Goal: Task Accomplishment & Management: Use online tool/utility

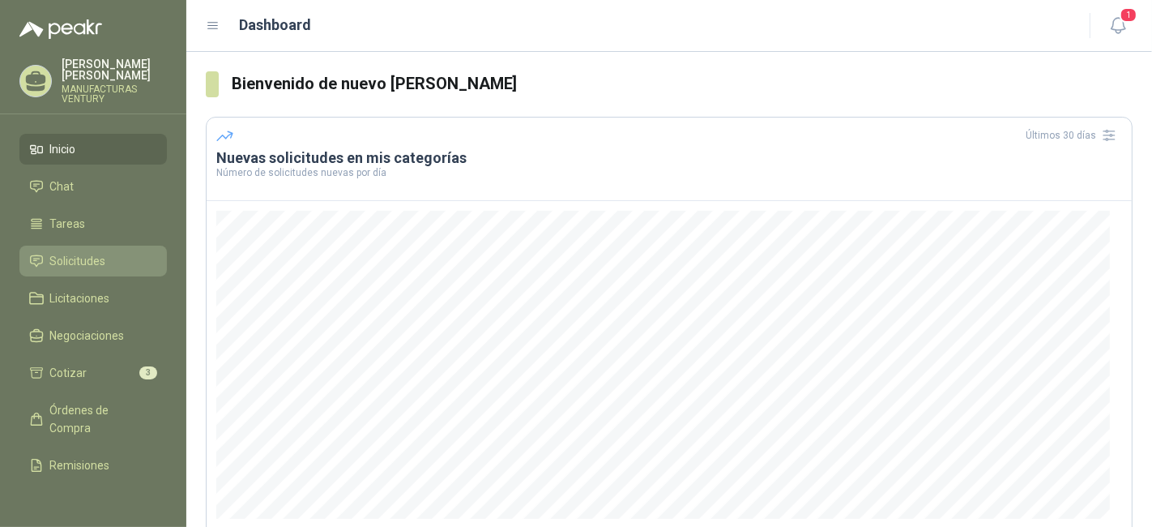
click at [74, 257] on span "Solicitudes" at bounding box center [78, 261] width 56 height 18
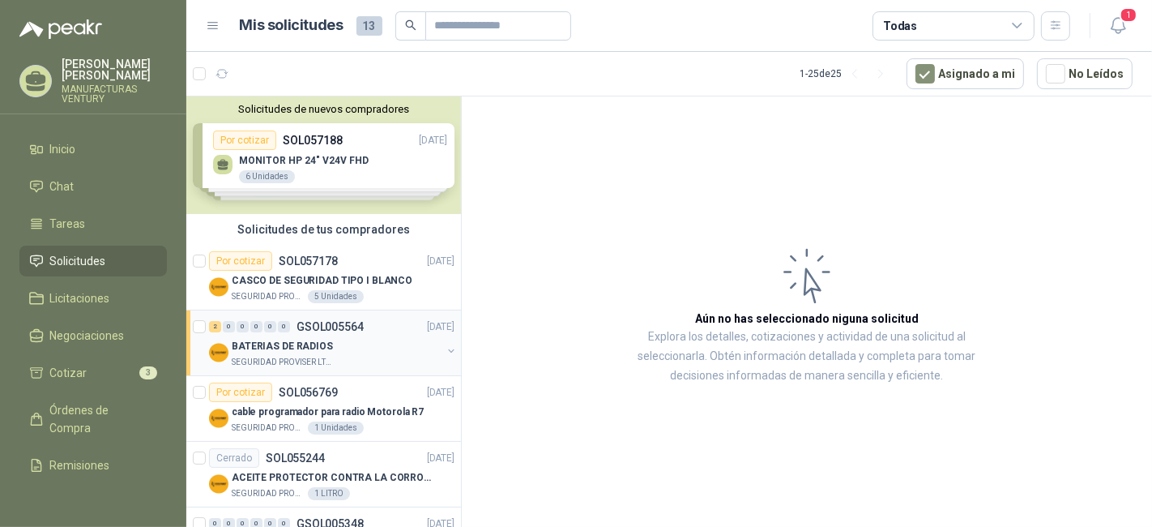
click at [329, 332] on div "2 0 0 0 0 0 GSOL005564 [DATE]" at bounding box center [333, 326] width 249 height 19
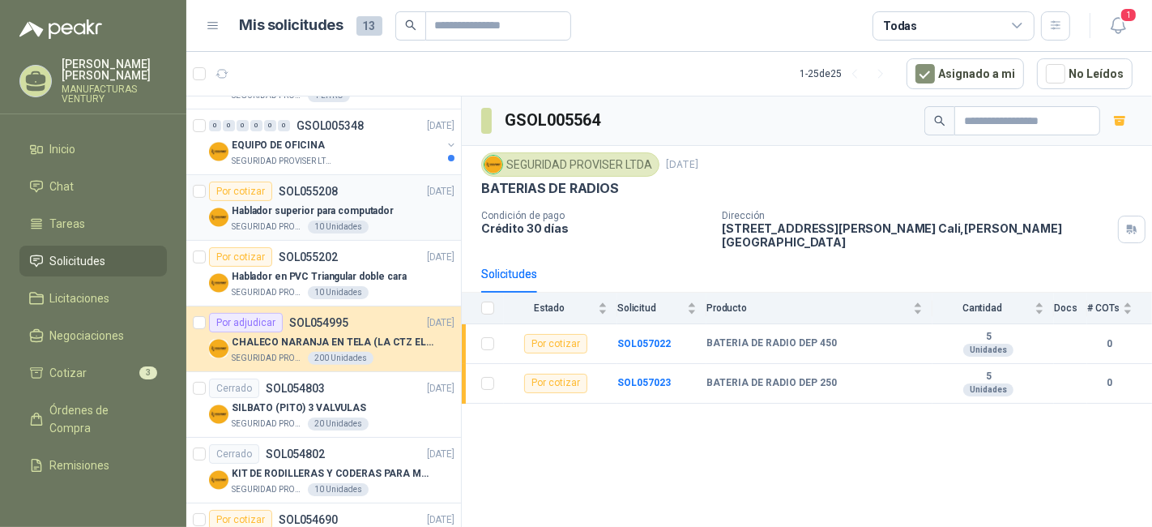
scroll to position [539, 0]
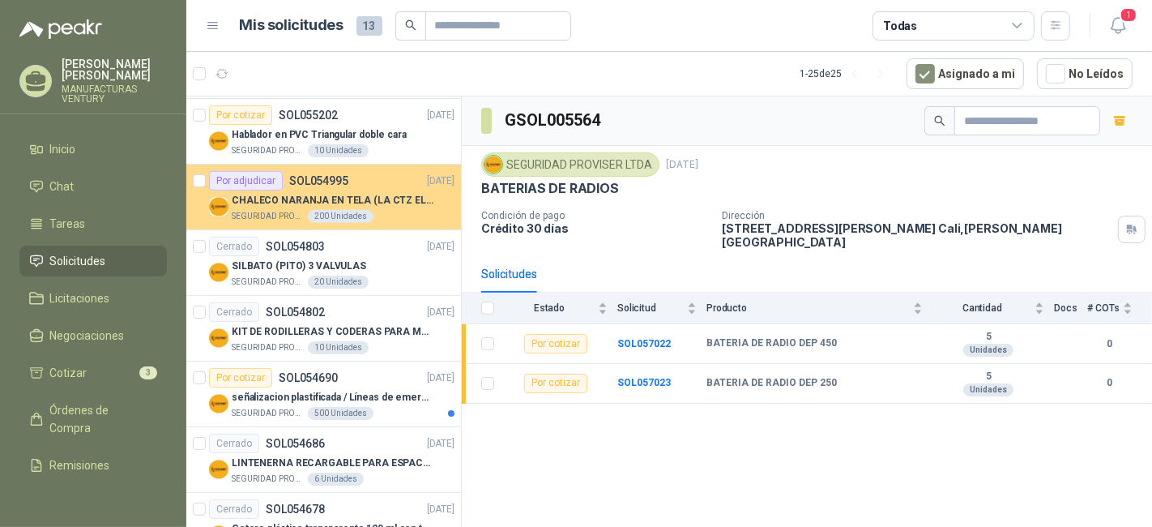
click at [311, 175] on p "SOL054995" at bounding box center [318, 180] width 59 height 11
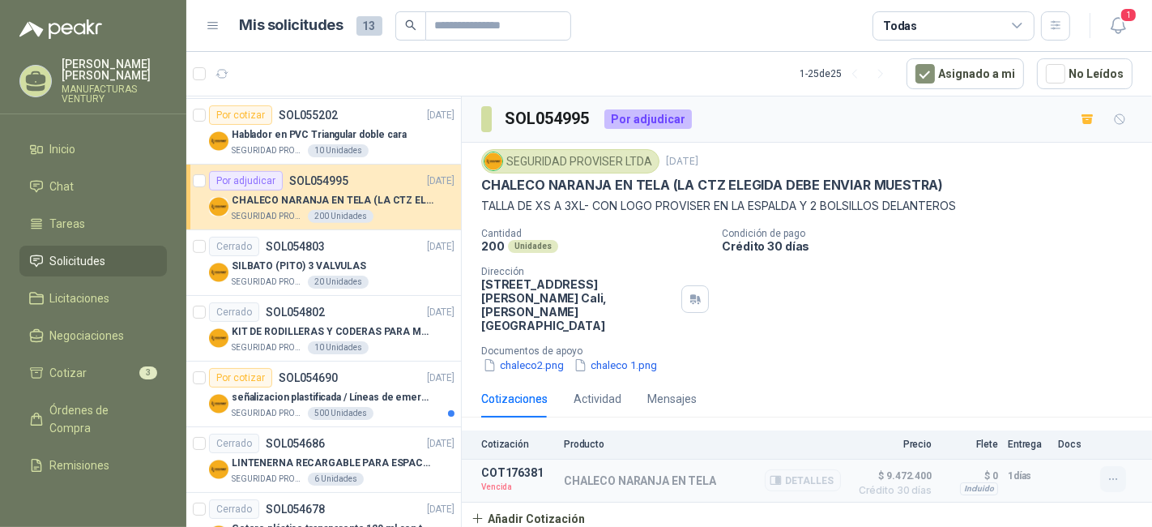
click at [1110, 472] on icon "button" at bounding box center [1113, 479] width 14 height 14
click at [868, 296] on div "Cantidad 200 Unidades Condición de pago Crédito 30 días Dirección [STREET_ADDRE…" at bounding box center [806, 301] width 651 height 146
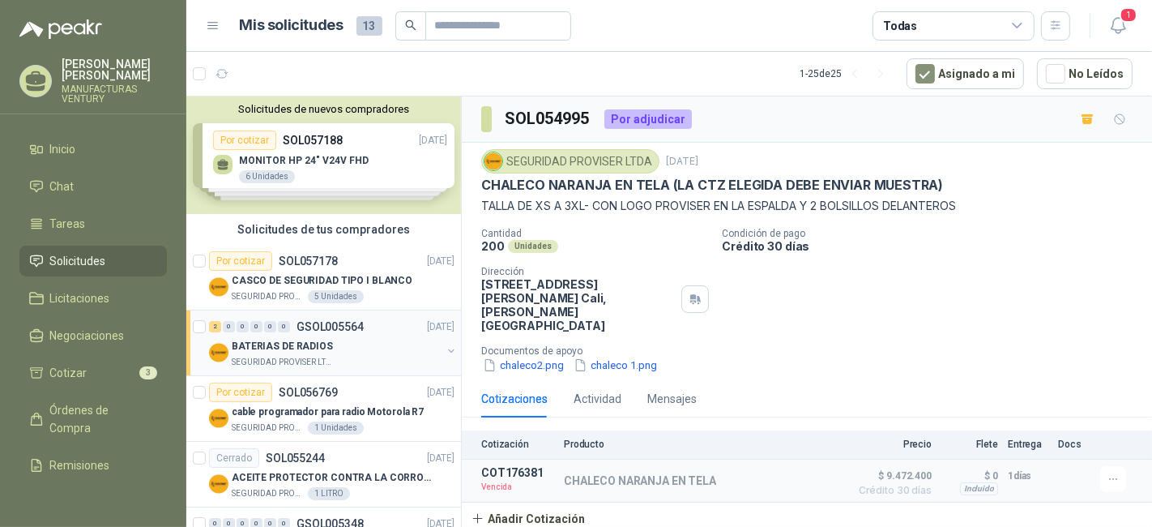
click at [312, 341] on p "BATERIAS DE RADIOS" at bounding box center [282, 346] width 101 height 15
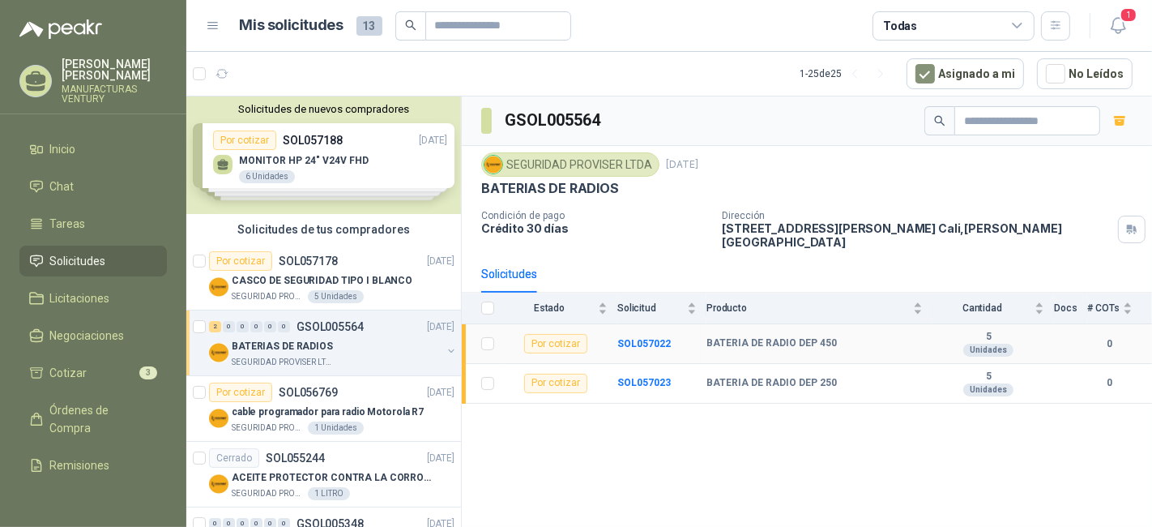
click at [1142, 343] on td "0" at bounding box center [1119, 344] width 65 height 40
click at [772, 347] on b "BATERIA DE RADIO DEP 450" at bounding box center [771, 343] width 130 height 13
click at [569, 343] on div "Por cotizar" at bounding box center [555, 343] width 63 height 19
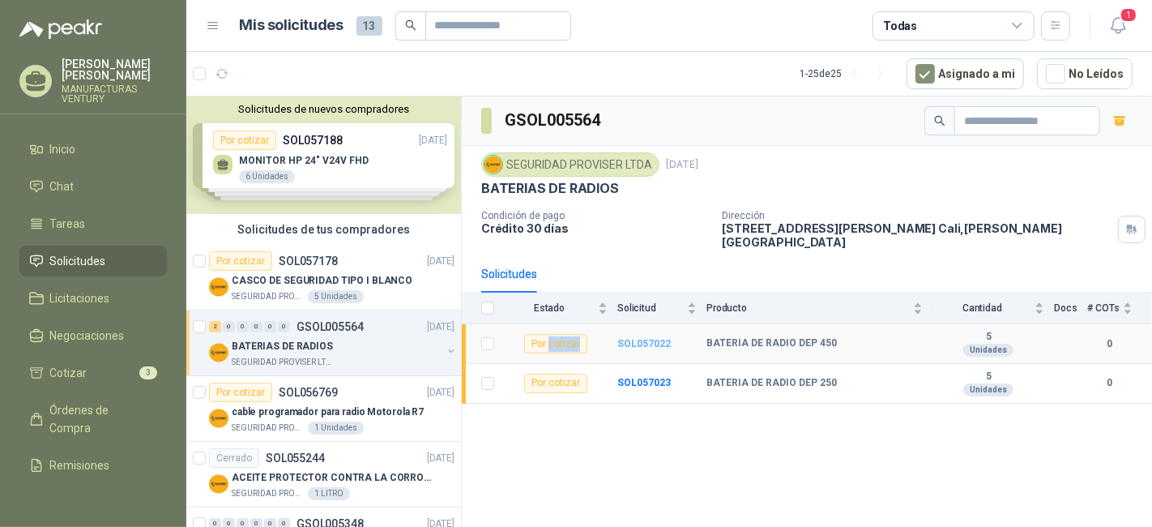
click at [664, 344] on b "SOL057022" at bounding box center [643, 343] width 53 height 11
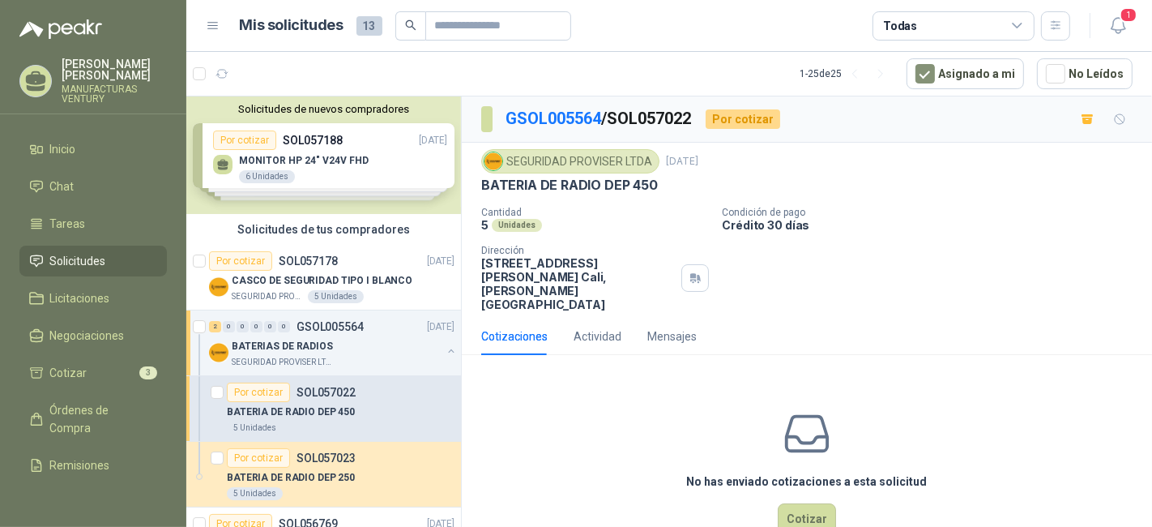
click at [64, 253] on span "Solicitudes" at bounding box center [78, 261] width 56 height 18
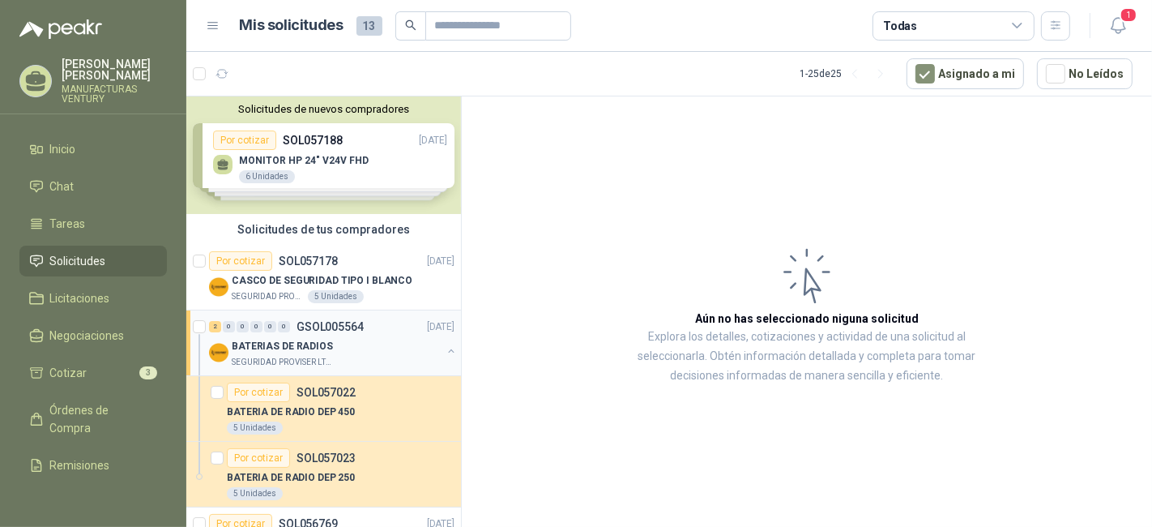
click at [289, 348] on p "BATERIAS DE RADIOS" at bounding box center [282, 346] width 101 height 15
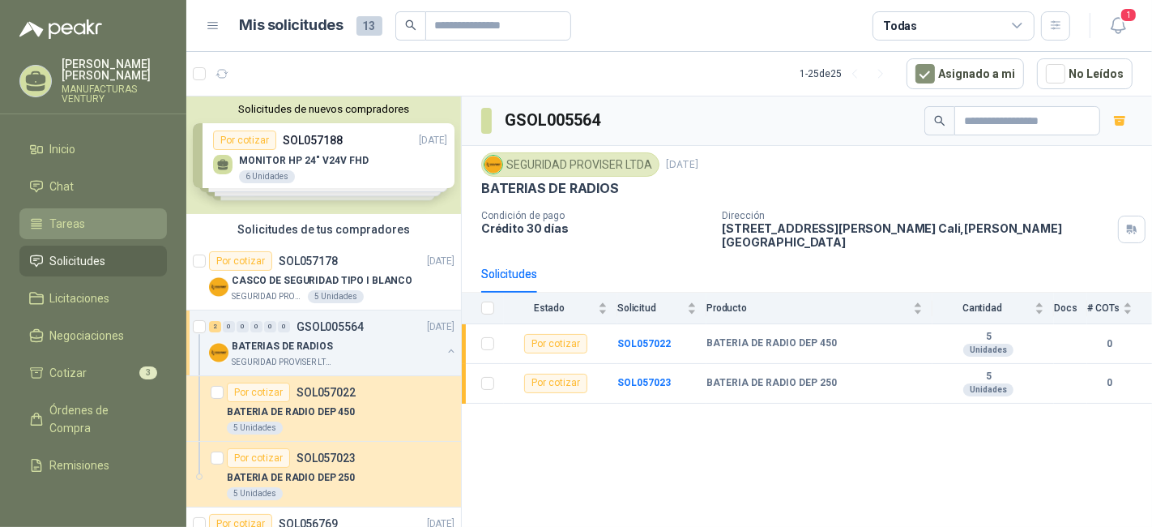
click at [81, 224] on span "Tareas" at bounding box center [68, 224] width 36 height 18
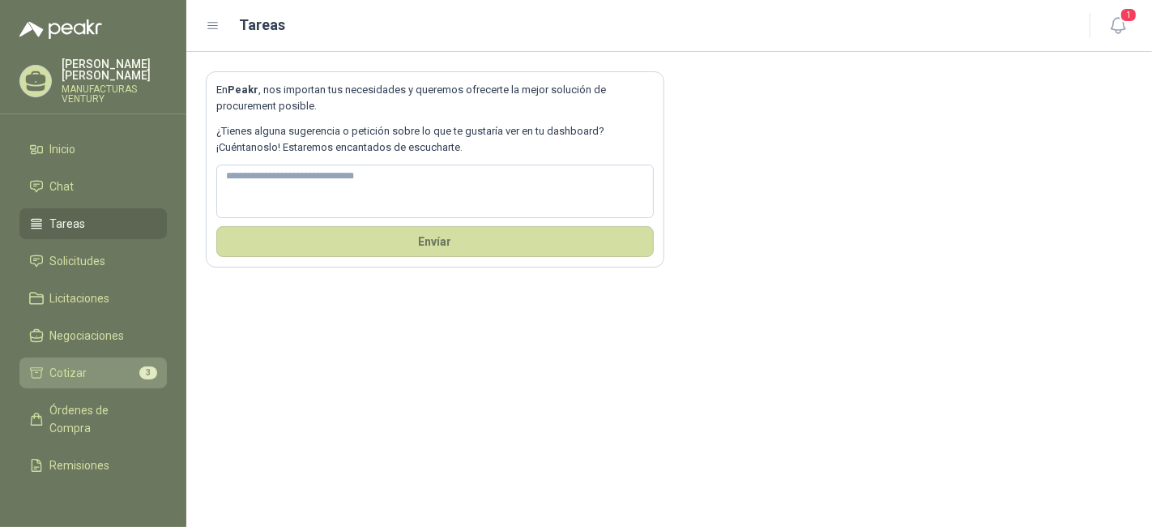
click at [73, 366] on span "Cotizar" at bounding box center [68, 373] width 37 height 18
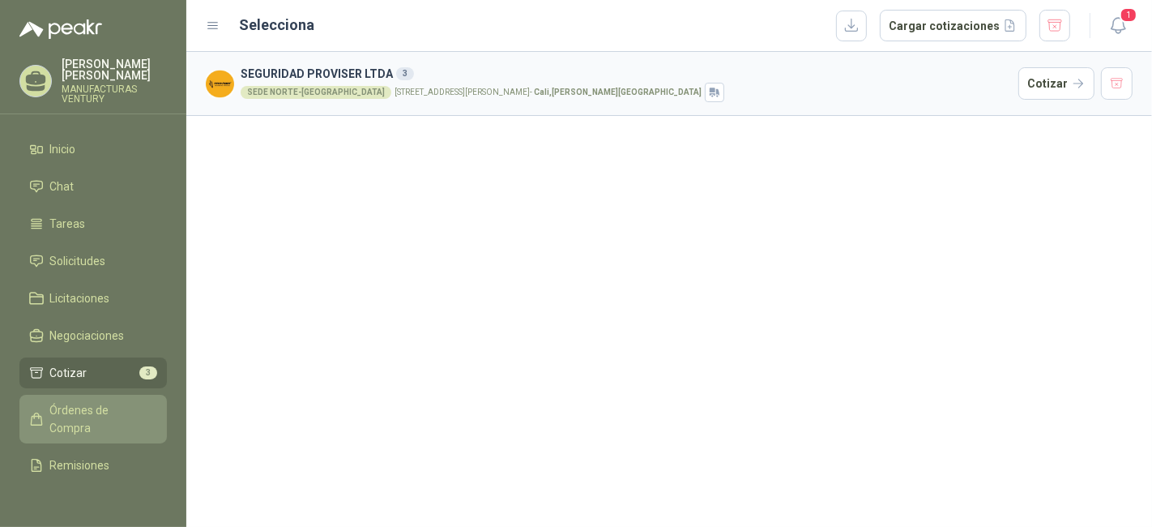
click at [79, 422] on span "Órdenes de Compra" at bounding box center [100, 419] width 101 height 36
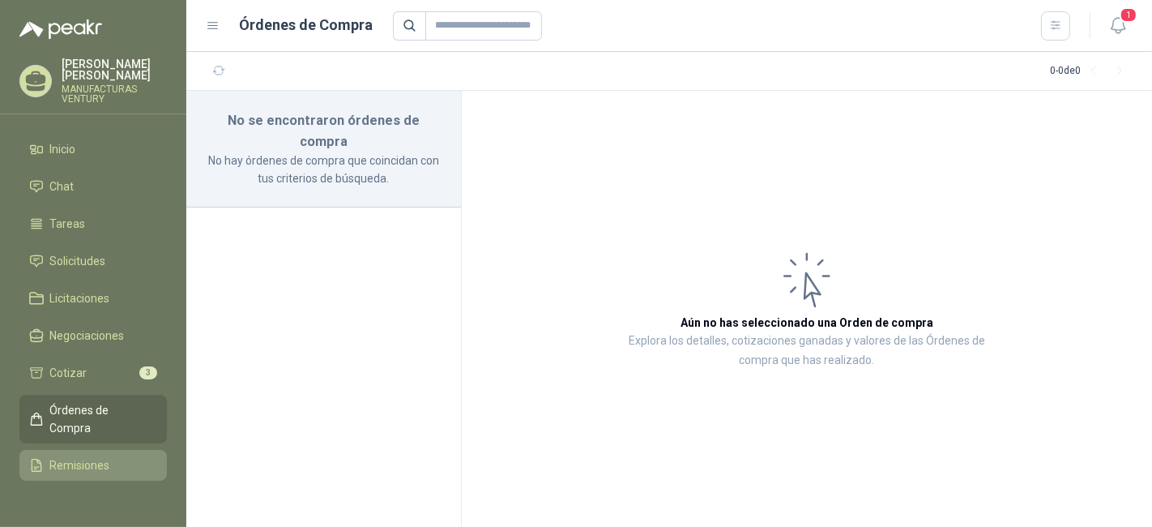
click at [84, 463] on span "Remisiones" at bounding box center [80, 465] width 60 height 18
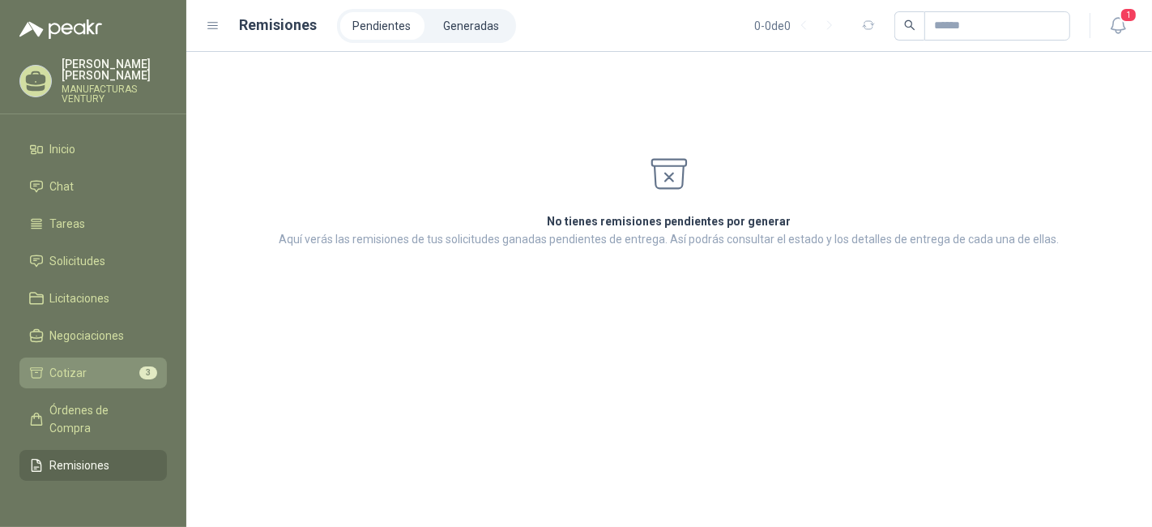
click at [81, 372] on span "Cotizar" at bounding box center [68, 373] width 37 height 18
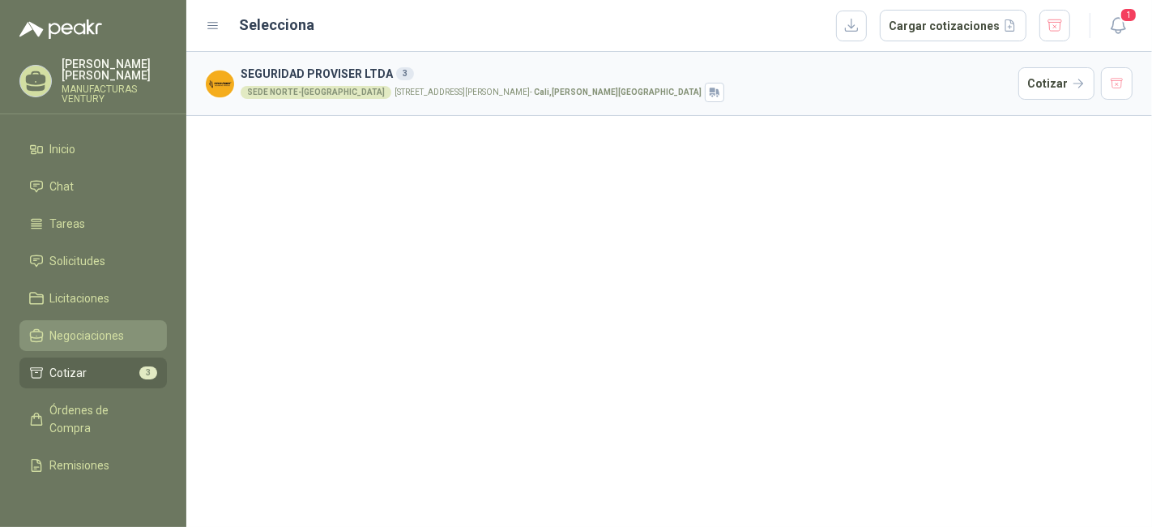
click at [105, 340] on span "Negociaciones" at bounding box center [87, 335] width 75 height 18
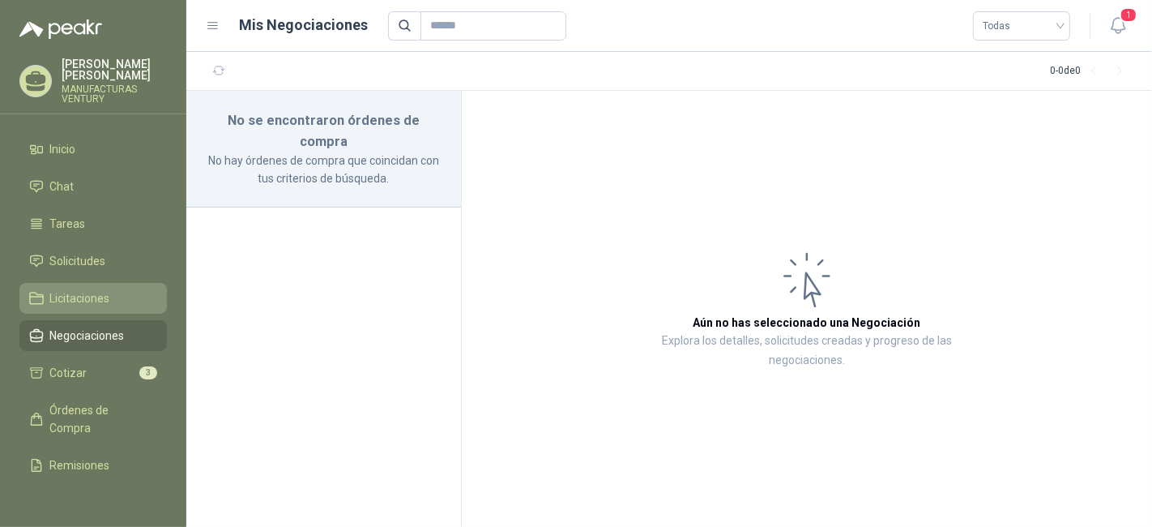
click at [92, 299] on span "Licitaciones" at bounding box center [80, 298] width 60 height 18
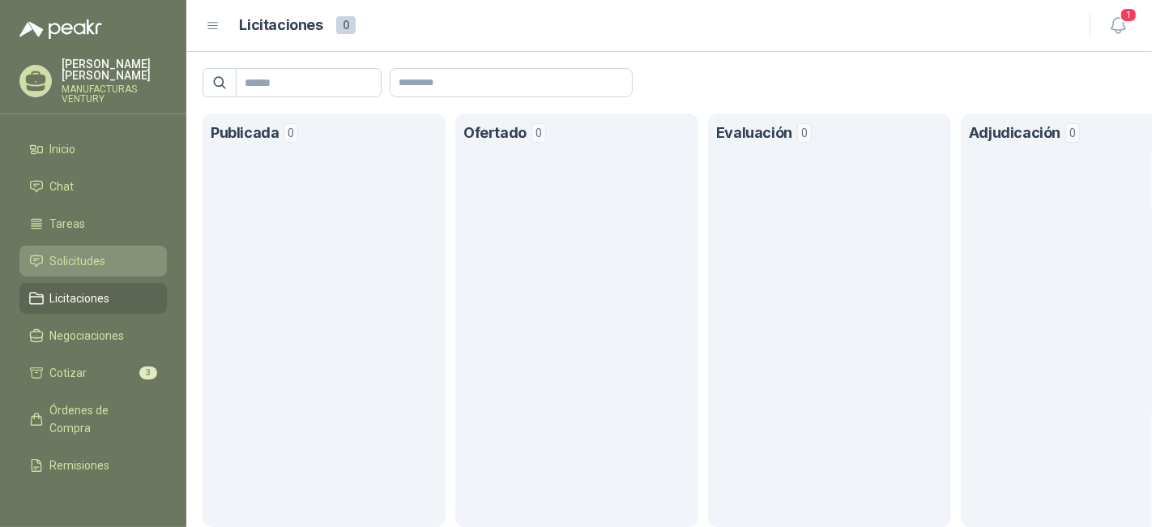
click at [99, 253] on span "Solicitudes" at bounding box center [78, 261] width 56 height 18
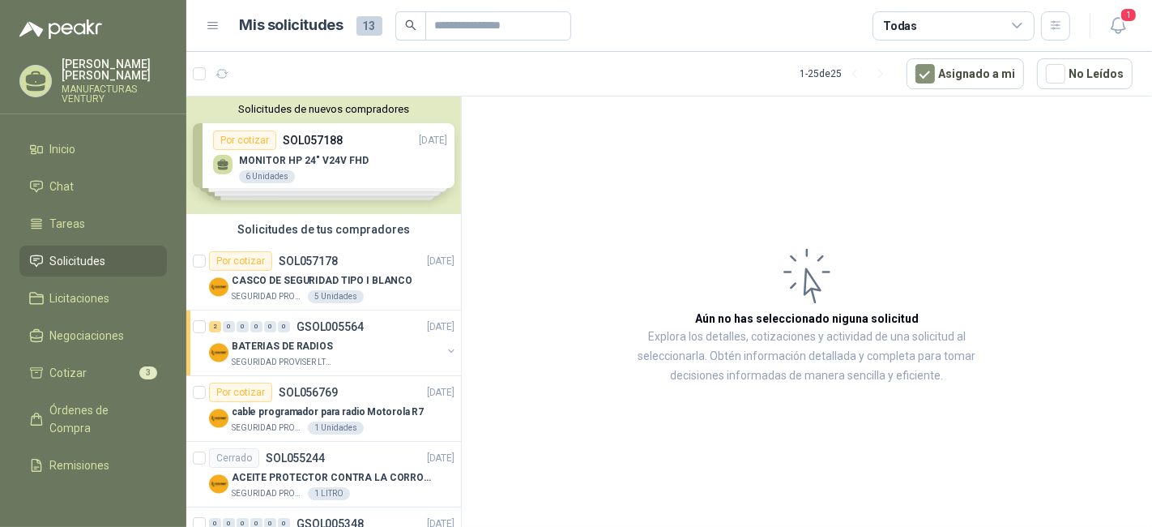
click at [264, 138] on div "Solicitudes de nuevos compradores Por cotizar SOL057188 [DATE] MONITOR HP 24" V…" at bounding box center [323, 154] width 275 height 117
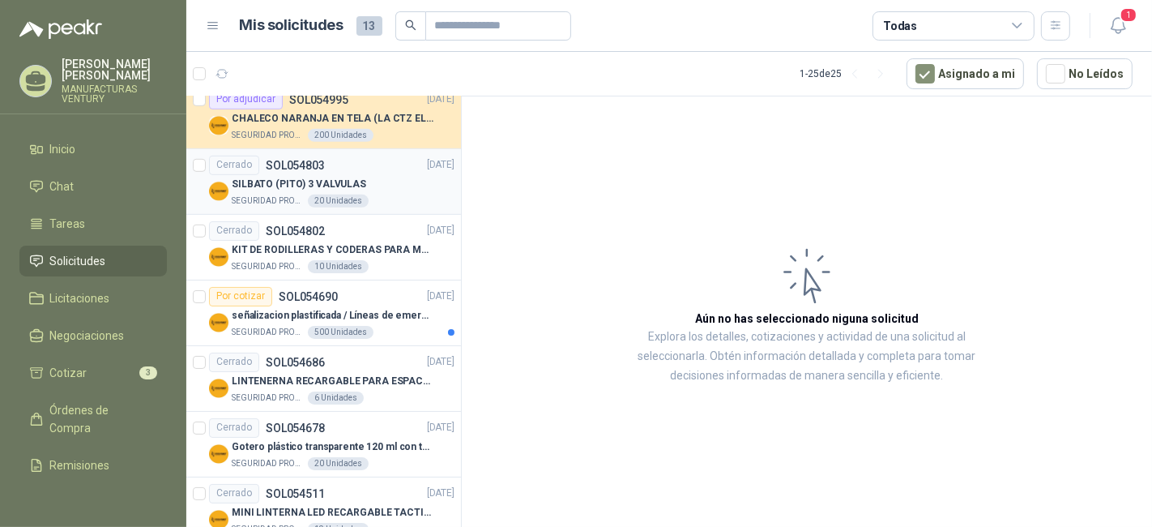
scroll to position [629, 0]
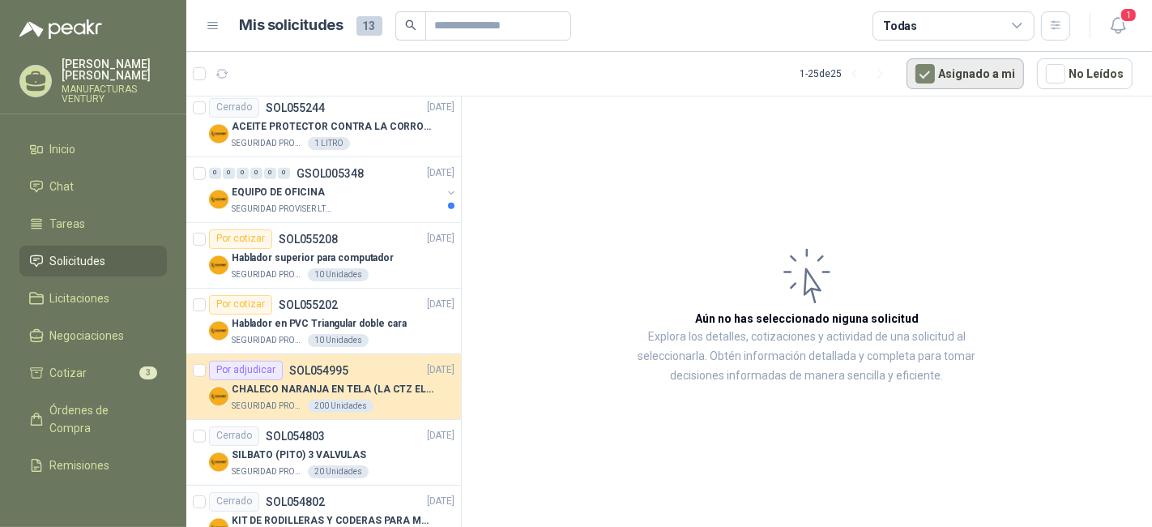
click at [957, 75] on button "Asignado a mi" at bounding box center [964, 73] width 117 height 31
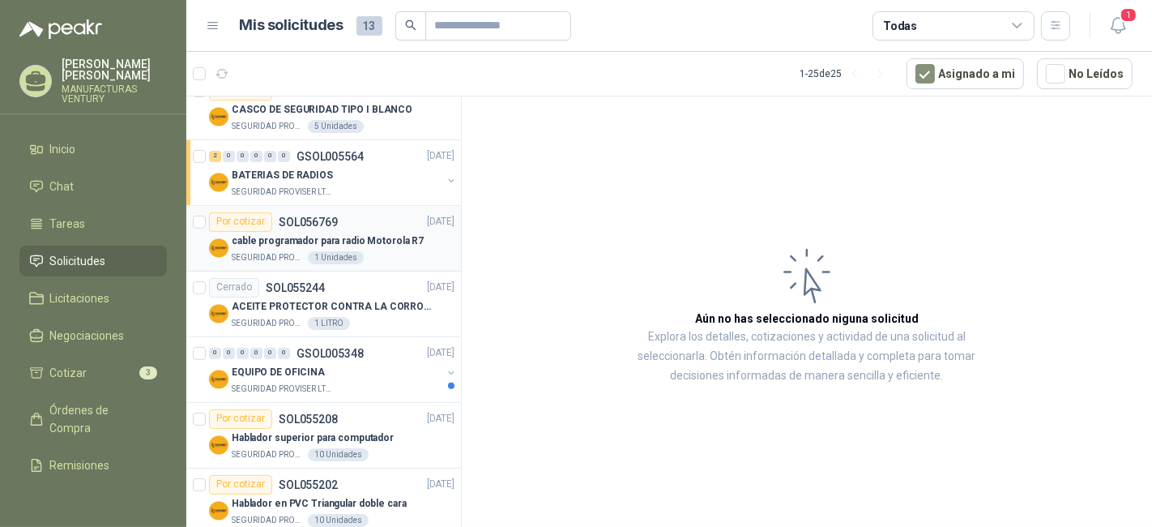
scroll to position [360, 0]
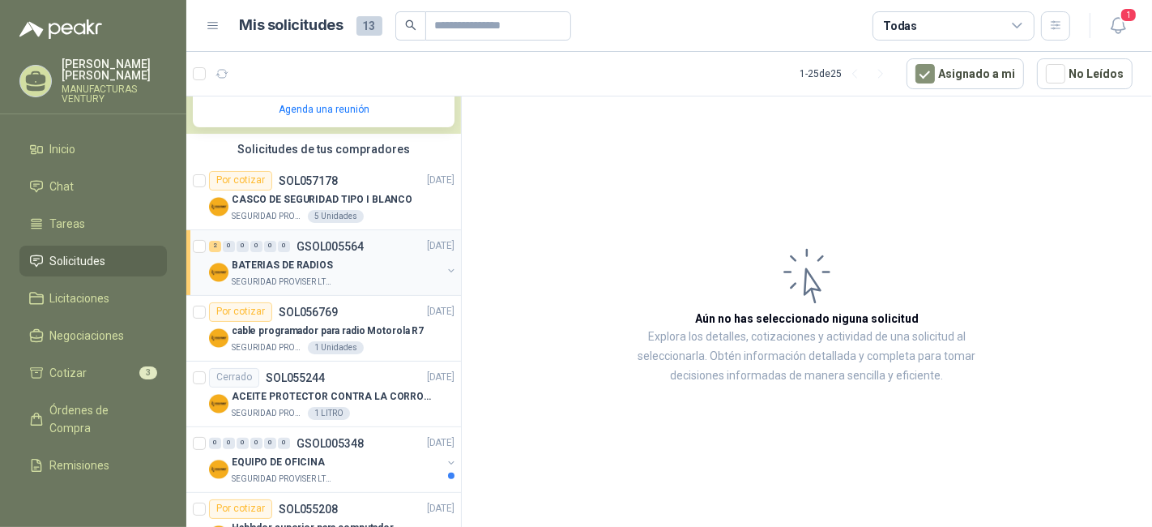
click at [445, 267] on button "button" at bounding box center [451, 270] width 13 height 13
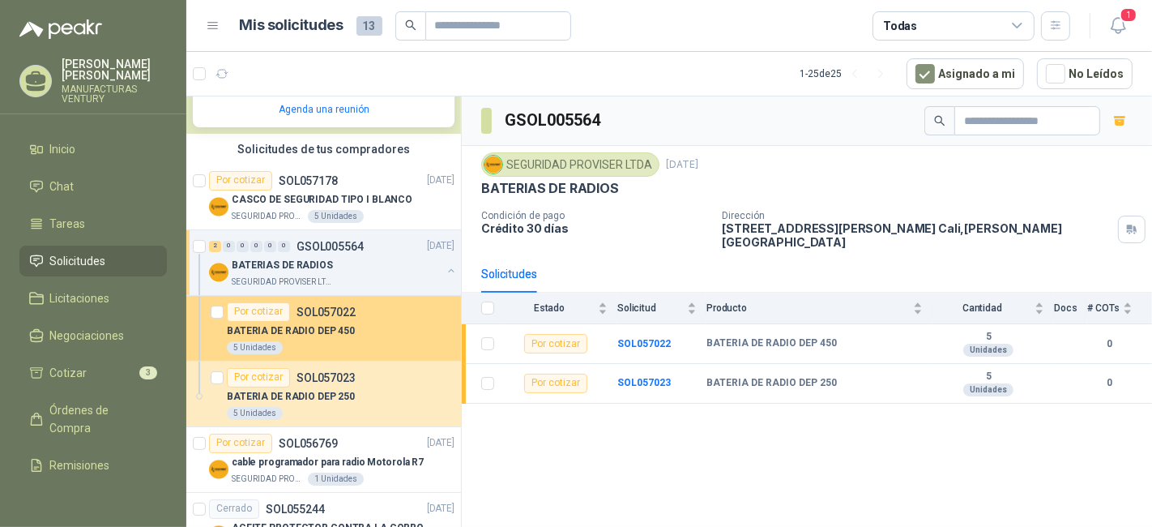
click at [222, 302] on div at bounding box center [217, 328] width 13 height 52
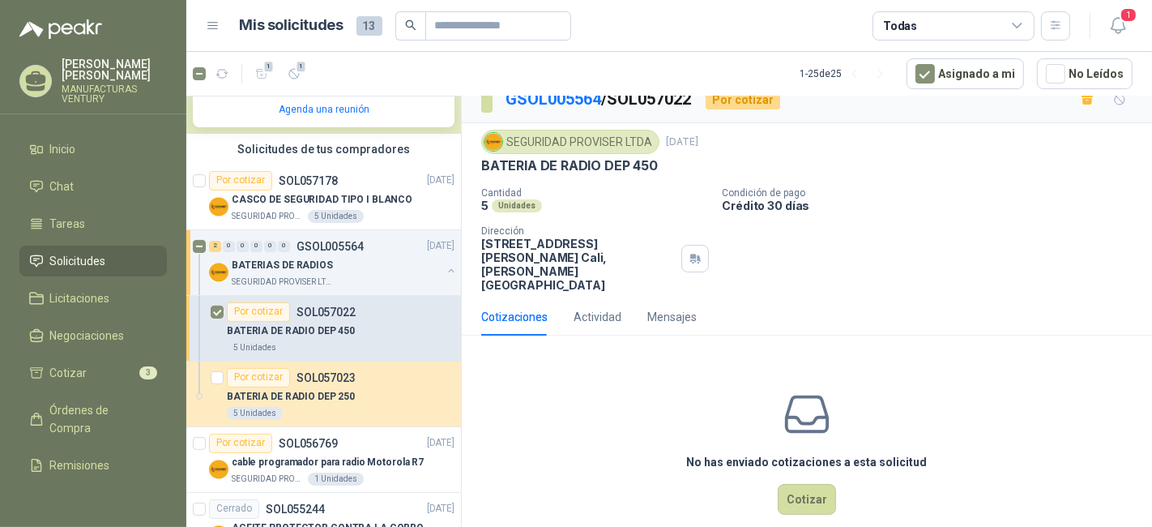
scroll to position [28, 0]
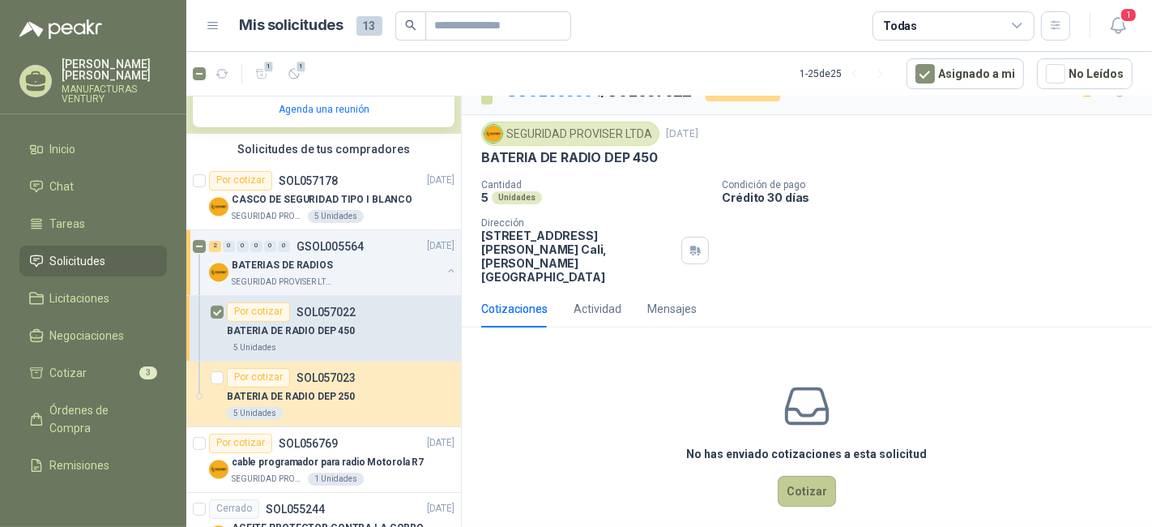
click at [800, 479] on button "Cotizar" at bounding box center [807, 490] width 58 height 31
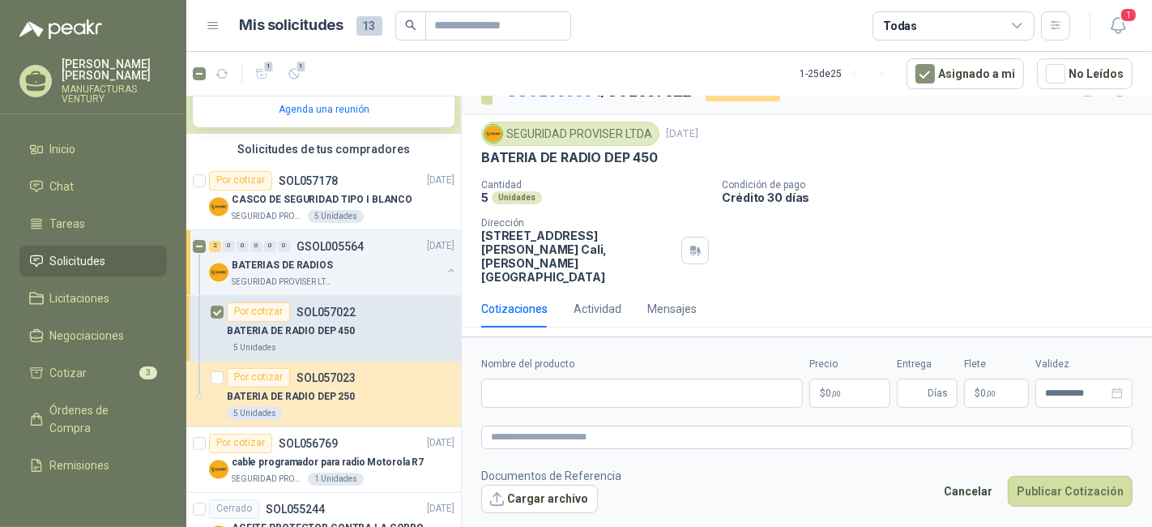
scroll to position [16, 0]
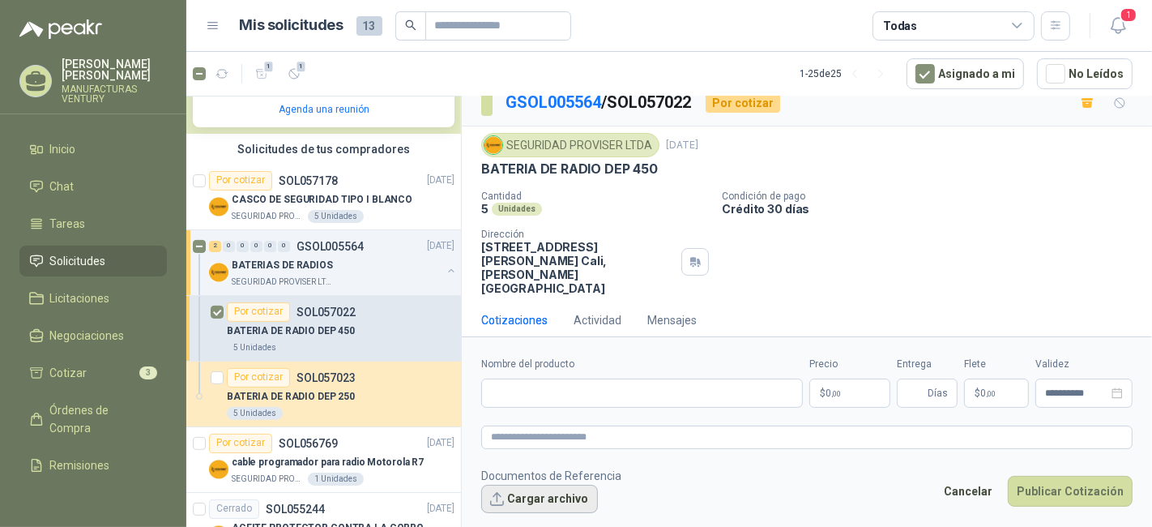
click at [527, 498] on button "Cargar archivo" at bounding box center [539, 498] width 117 height 29
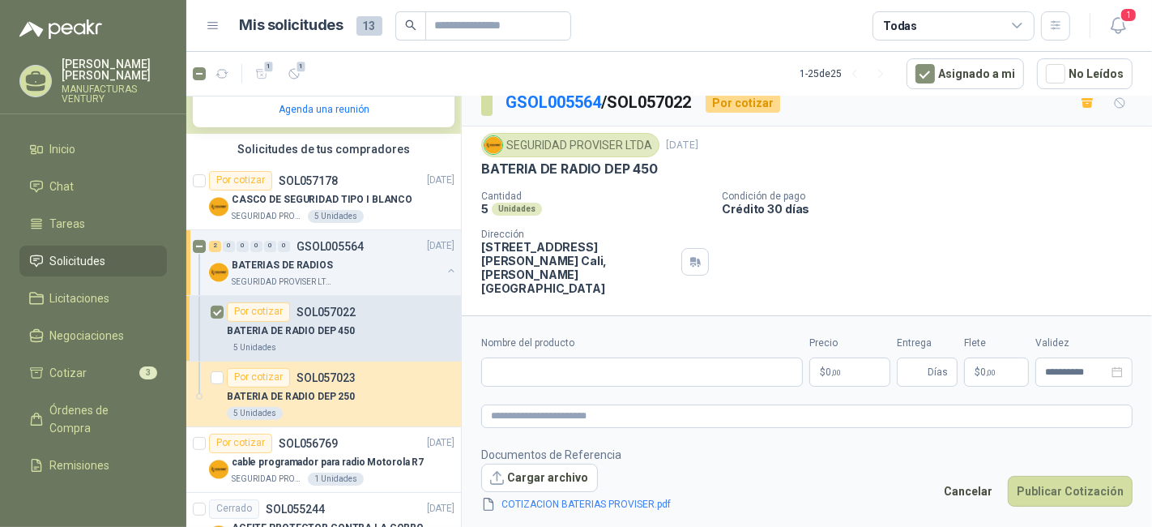
scroll to position [28, 0]
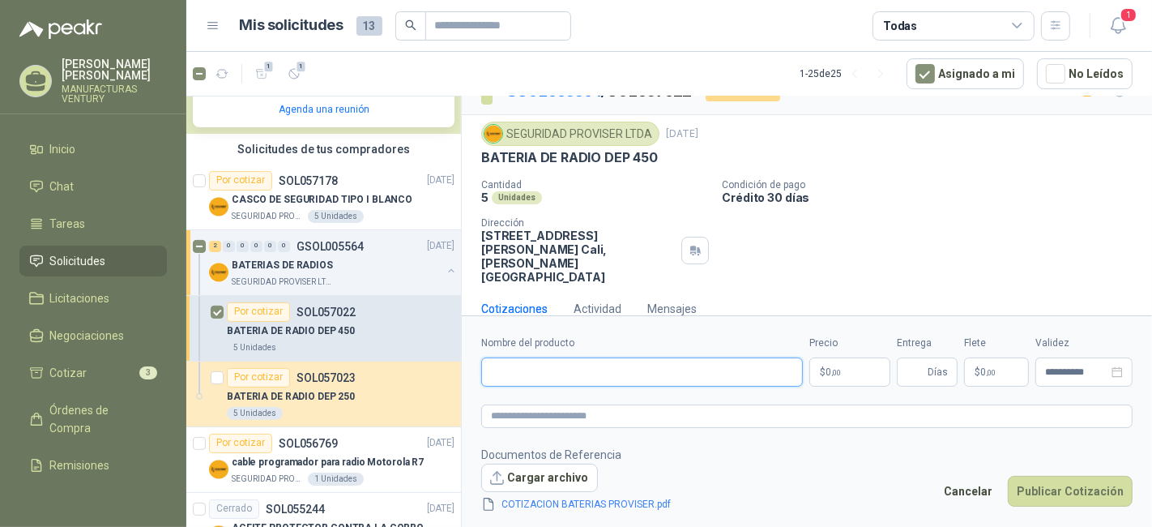
click at [652, 376] on input "Nombre del producto" at bounding box center [642, 371] width 322 height 29
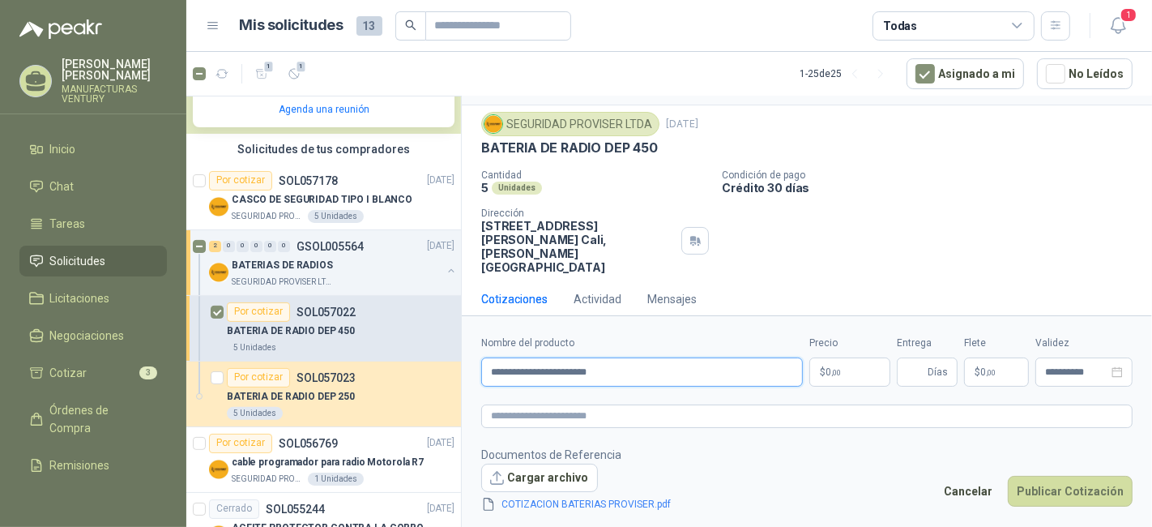
drag, startPoint x: 618, startPoint y: 371, endPoint x: 512, endPoint y: 360, distance: 106.7
click at [512, 360] on input "**********" at bounding box center [642, 371] width 322 height 29
click at [488, 362] on input "**********" at bounding box center [642, 371] width 322 height 29
click at [488, 369] on input "**********" at bounding box center [642, 371] width 322 height 29
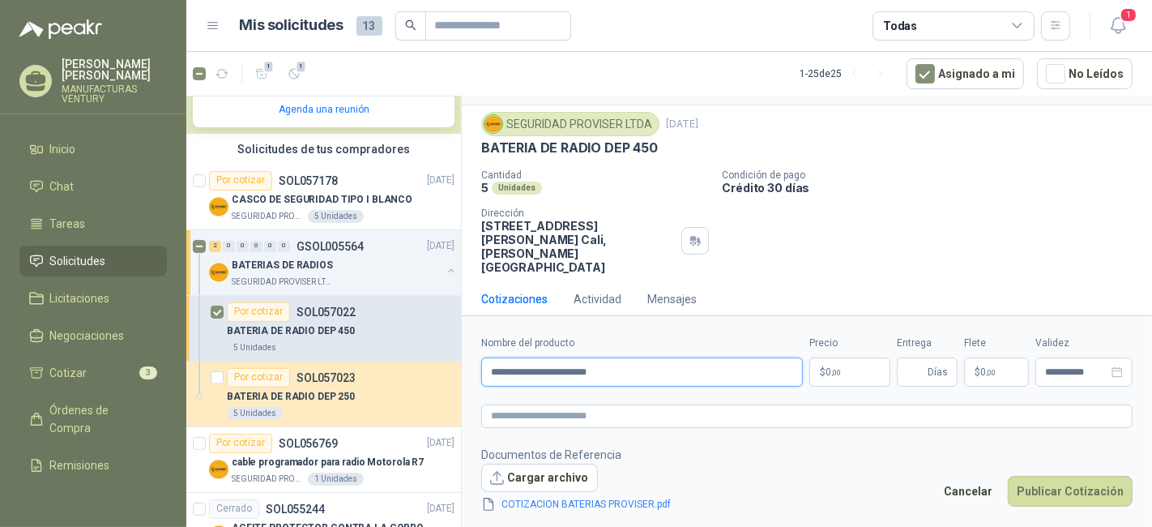
click at [488, 369] on input "**********" at bounding box center [642, 371] width 322 height 29
drag, startPoint x: 490, startPoint y: 369, endPoint x: 522, endPoint y: 369, distance: 31.6
click at [520, 369] on input "**********" at bounding box center [642, 371] width 322 height 29
click at [522, 369] on input "**********" at bounding box center [642, 371] width 322 height 29
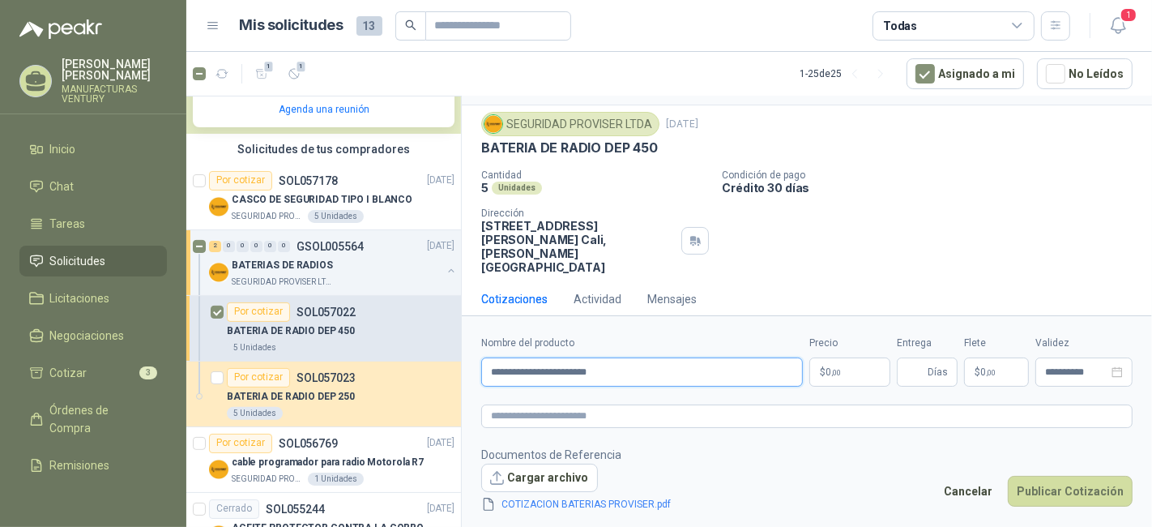
click at [627, 369] on input "**********" at bounding box center [642, 371] width 322 height 29
drag, startPoint x: 615, startPoint y: 369, endPoint x: 527, endPoint y: 375, distance: 88.5
click at [538, 376] on input "**********" at bounding box center [642, 371] width 322 height 29
click at [515, 375] on input "**********" at bounding box center [642, 371] width 322 height 29
drag, startPoint x: 511, startPoint y: 375, endPoint x: 490, endPoint y: 365, distance: 23.5
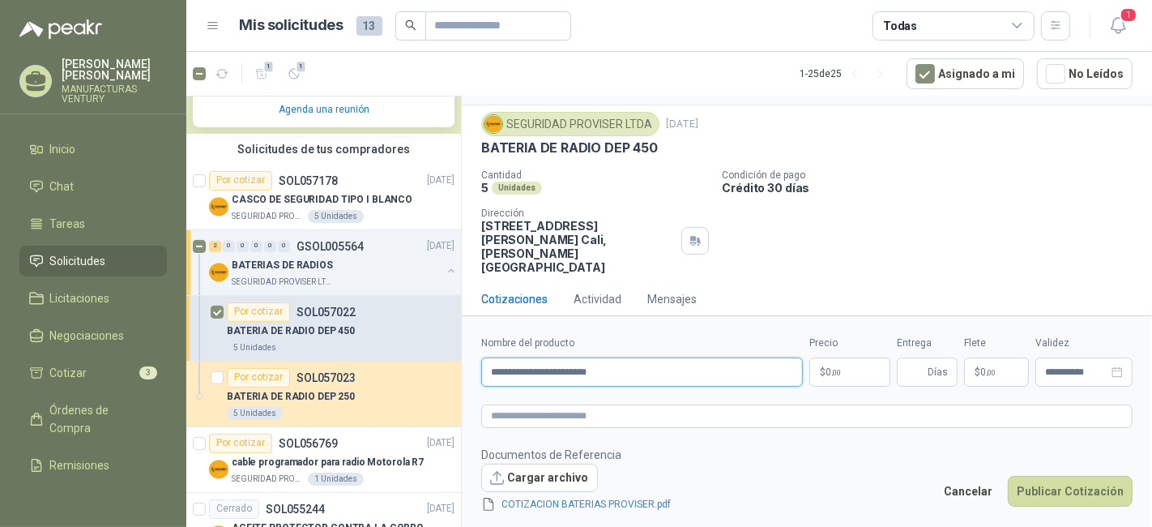
click at [488, 371] on input "**********" at bounding box center [642, 371] width 322 height 29
click at [507, 365] on input "**********" at bounding box center [642, 371] width 322 height 29
type input "**********"
click at [650, 416] on textarea at bounding box center [806, 415] width 651 height 23
click at [633, 411] on textarea at bounding box center [806, 415] width 651 height 23
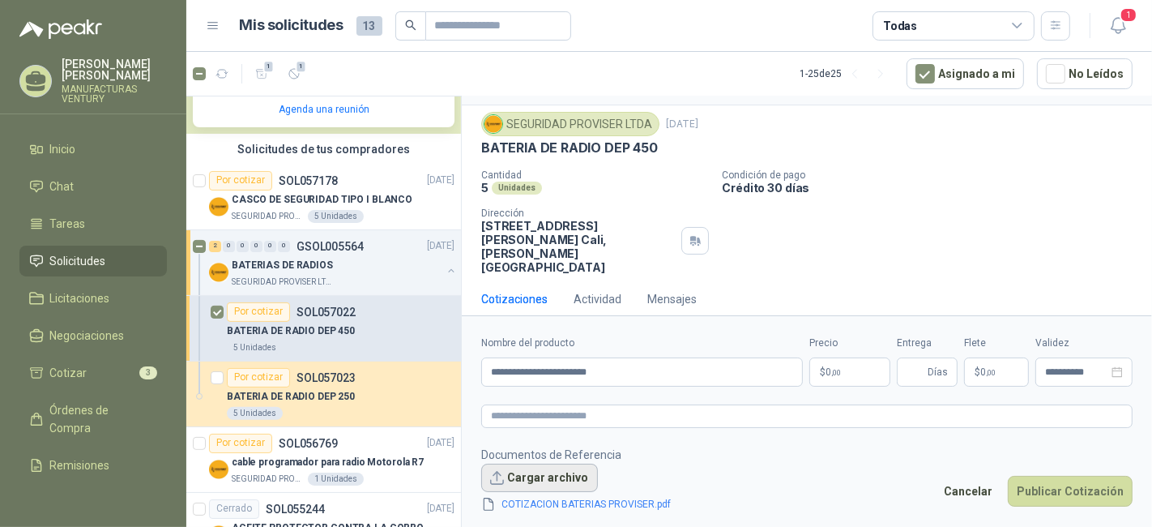
click at [520, 477] on button "Cargar archivo" at bounding box center [539, 477] width 117 height 29
click at [930, 373] on span "Días" at bounding box center [937, 372] width 20 height 28
click at [861, 372] on p "$ 0 ,00" at bounding box center [849, 371] width 81 height 29
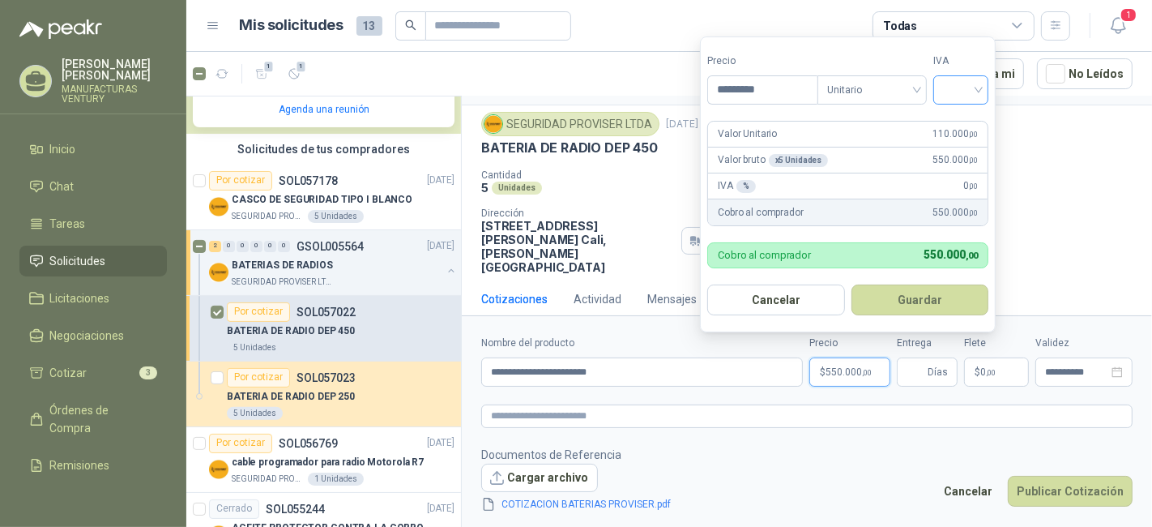
click at [988, 91] on div at bounding box center [960, 89] width 55 height 29
type input "*********"
click at [962, 122] on div "19%" at bounding box center [965, 125] width 30 height 18
click at [951, 301] on button "Guardar" at bounding box center [922, 299] width 139 height 31
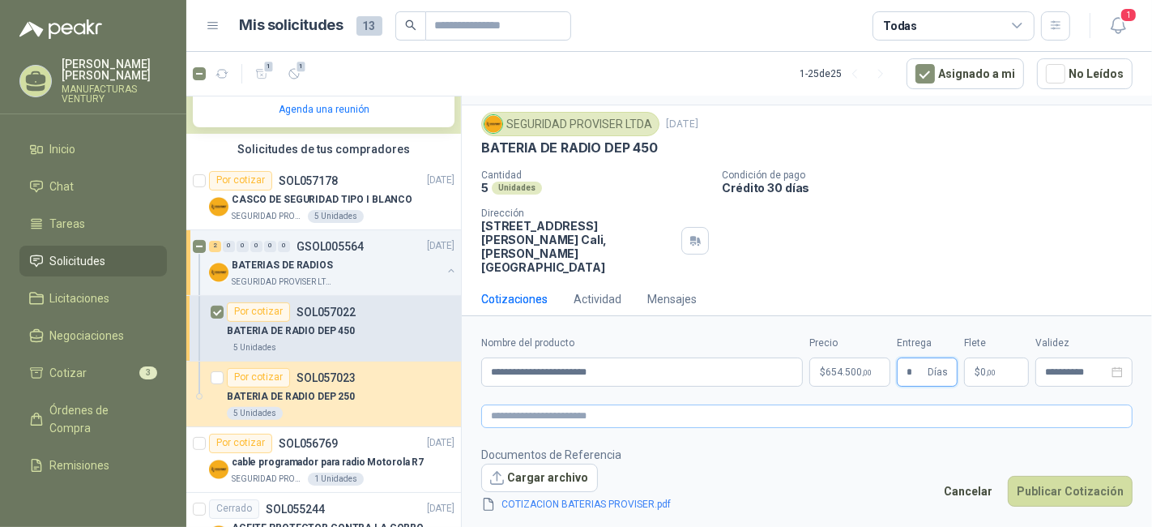
type input "*"
click at [620, 417] on textarea at bounding box center [806, 415] width 651 height 23
drag, startPoint x: 616, startPoint y: 369, endPoint x: 492, endPoint y: 373, distance: 124.0
click at [492, 373] on input "**********" at bounding box center [642, 371] width 322 height 29
click at [539, 414] on textarea at bounding box center [806, 415] width 651 height 23
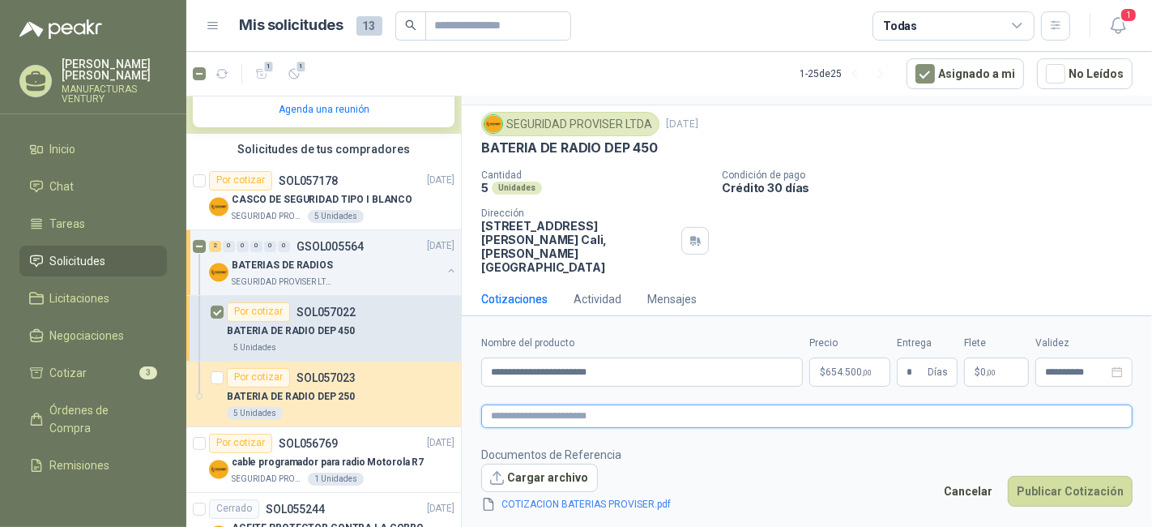
paste textarea "**********"
type textarea "**********"
click at [1092, 494] on button "Publicar Cotización" at bounding box center [1070, 490] width 125 height 31
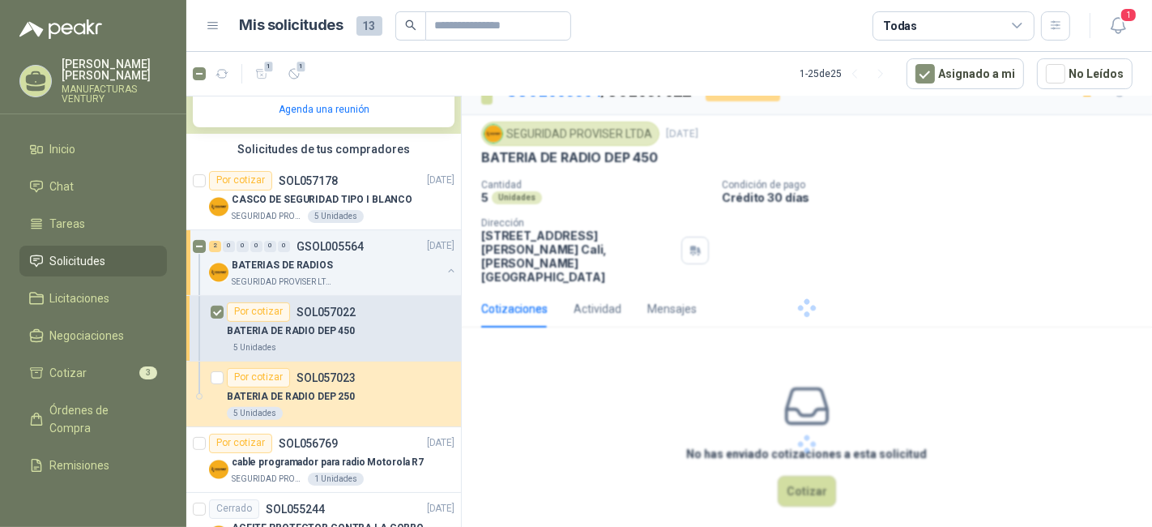
scroll to position [0, 0]
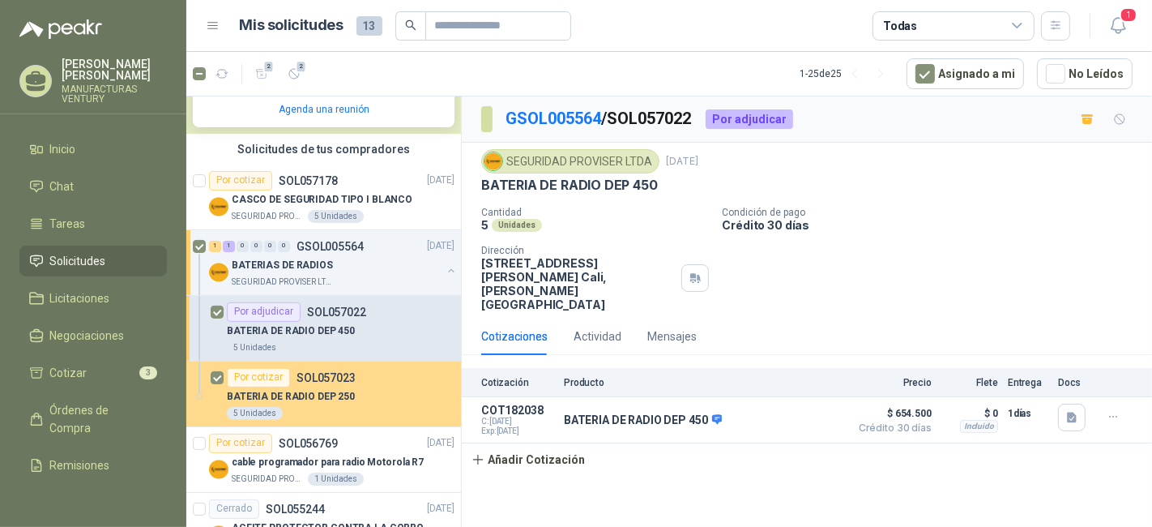
click at [254, 373] on div "Por cotizar" at bounding box center [258, 377] width 63 height 19
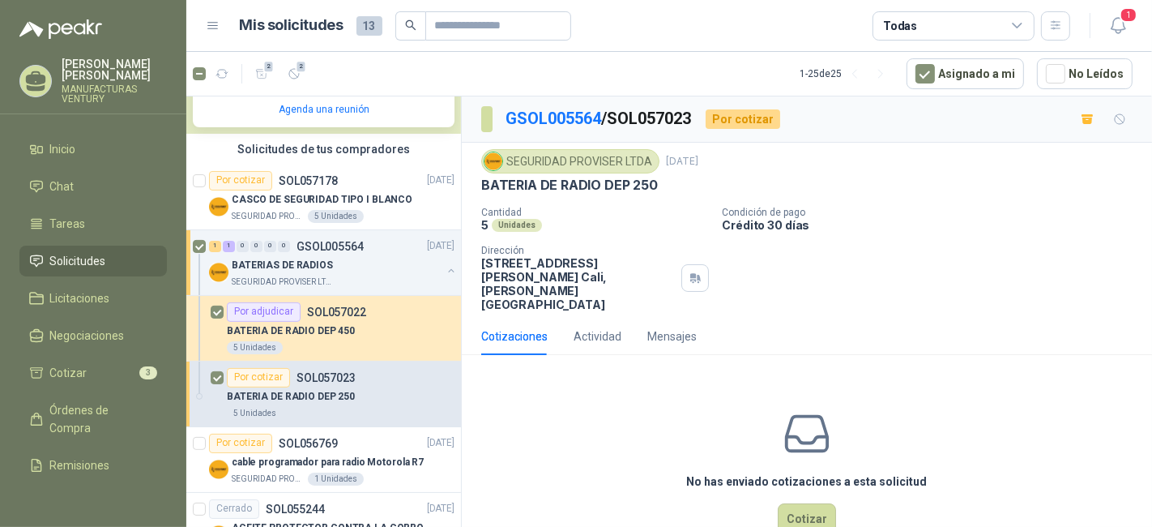
click at [760, 119] on div "Por cotizar" at bounding box center [743, 118] width 75 height 19
click at [633, 207] on p "Cantidad" at bounding box center [595, 212] width 228 height 11
click at [795, 503] on button "Cotizar" at bounding box center [807, 518] width 58 height 31
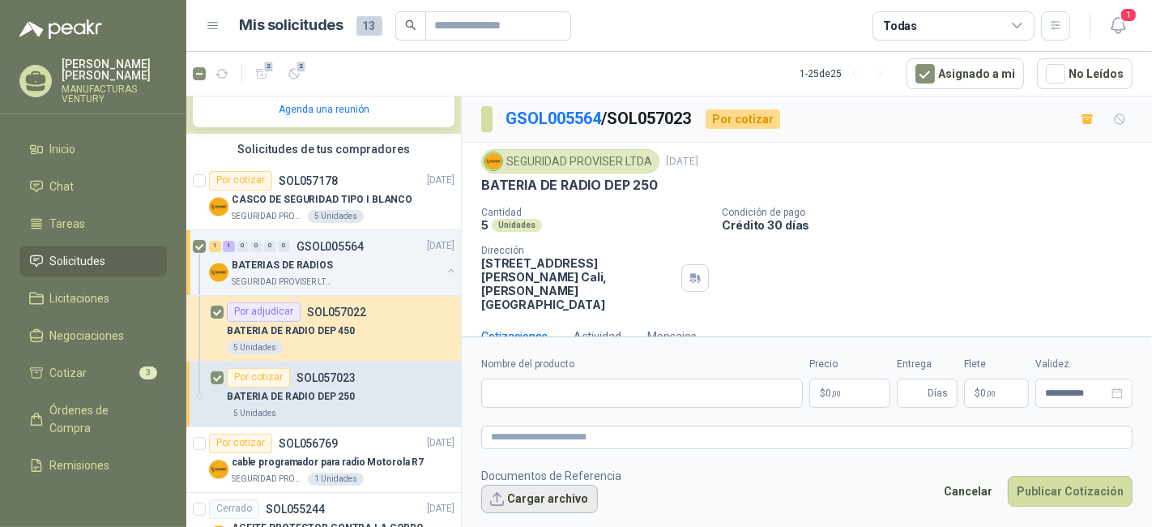
click at [526, 495] on button "Cargar archivo" at bounding box center [539, 498] width 117 height 29
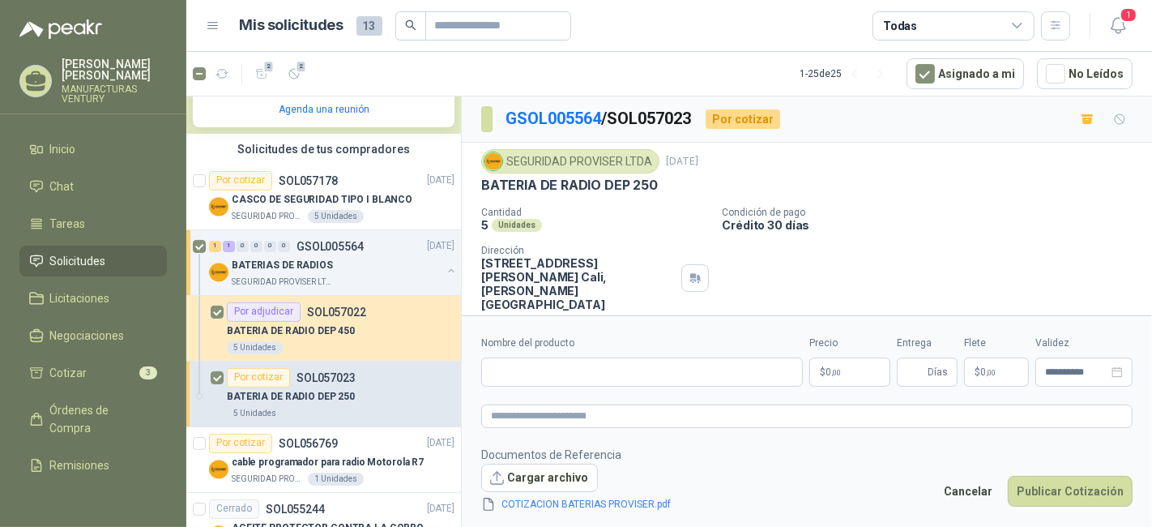
click at [960, 279] on div "Cantidad 5 Unidades Condición de pago Crédito 30 días Dirección [STREET_ADDRESS…" at bounding box center [806, 259] width 651 height 104
click at [1068, 409] on textarea at bounding box center [806, 415] width 651 height 23
click at [748, 119] on div "Por cotizar" at bounding box center [743, 118] width 75 height 19
click at [565, 122] on link "GSOL005564" at bounding box center [553, 118] width 96 height 19
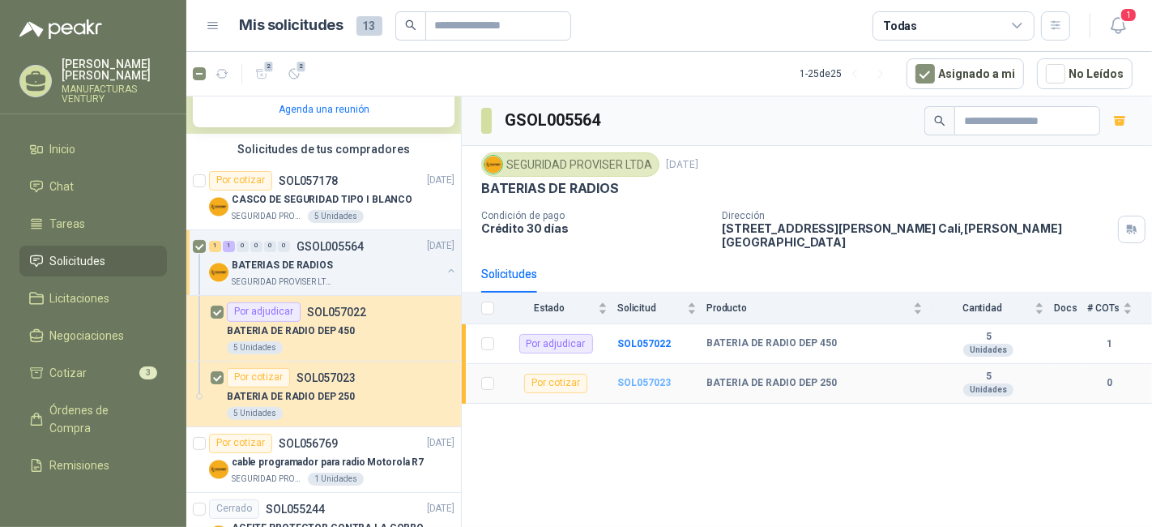
click at [641, 378] on b "SOL057023" at bounding box center [643, 382] width 53 height 11
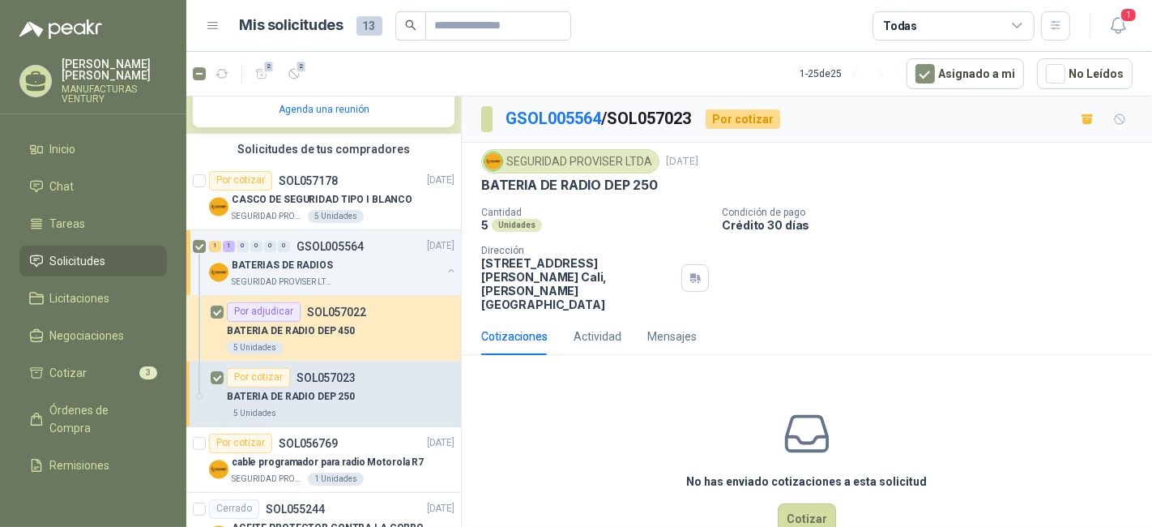
scroll to position [28, 0]
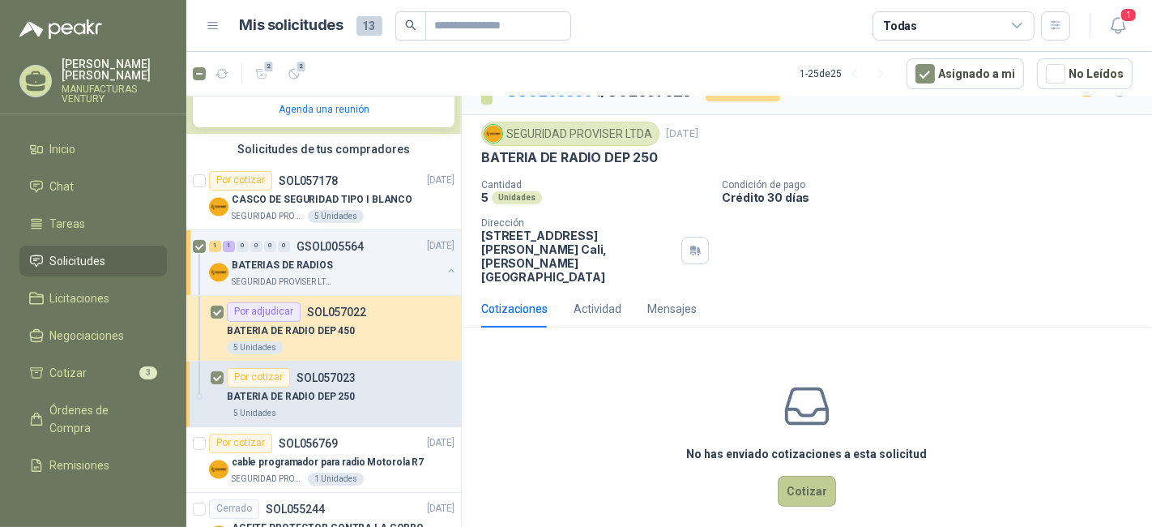
click at [791, 480] on button "Cotizar" at bounding box center [807, 490] width 58 height 31
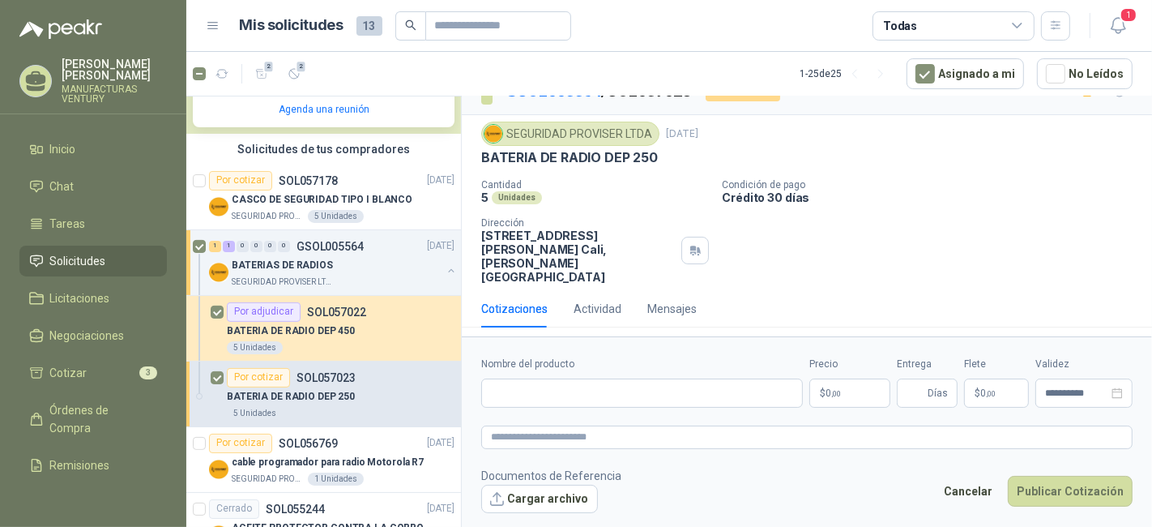
scroll to position [16, 0]
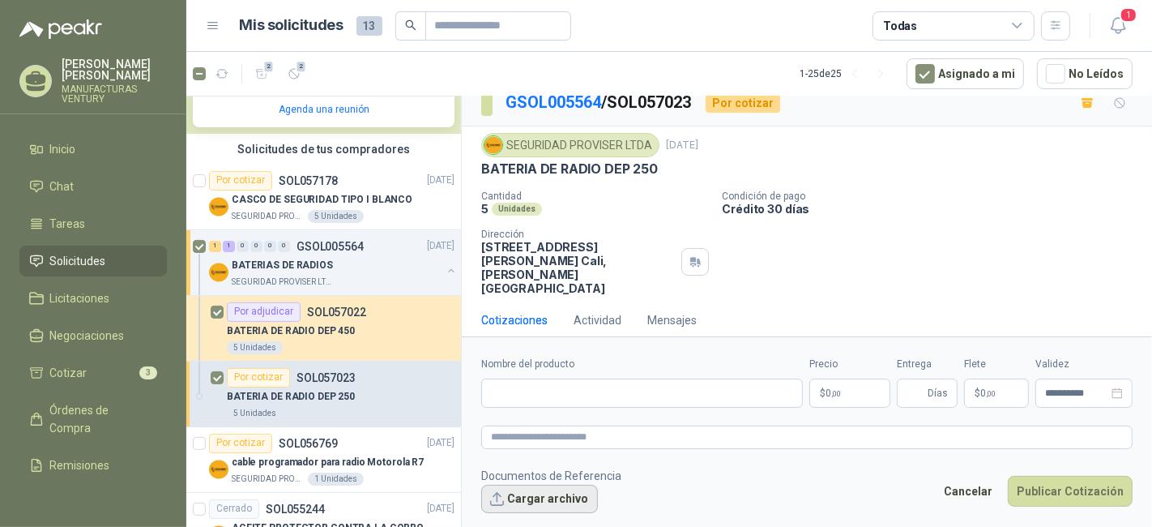
click at [518, 497] on button "Cargar archivo" at bounding box center [539, 498] width 117 height 29
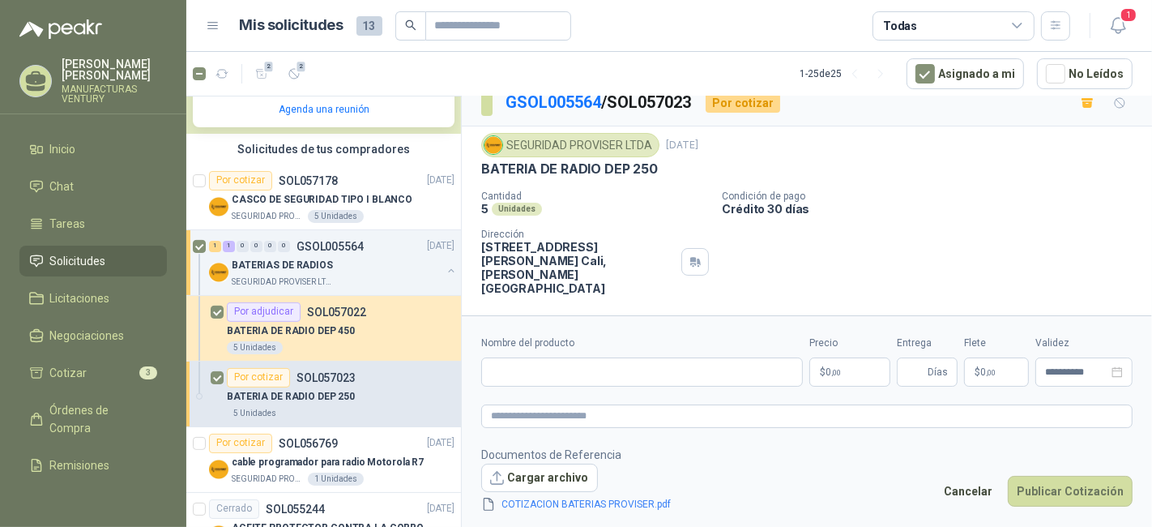
scroll to position [28, 0]
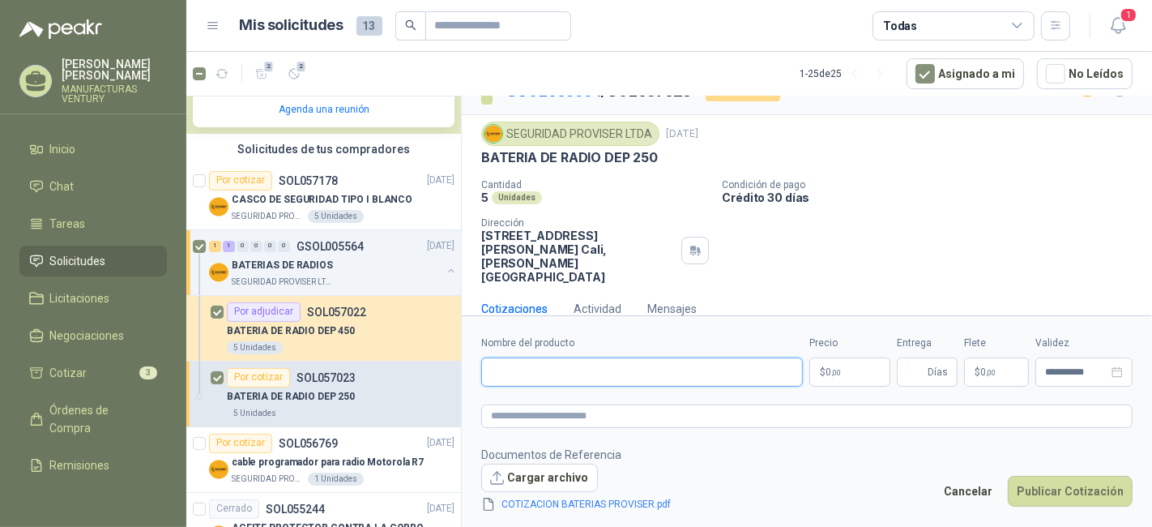
click at [670, 367] on input "Nombre del producto" at bounding box center [642, 371] width 322 height 29
type input "**********"
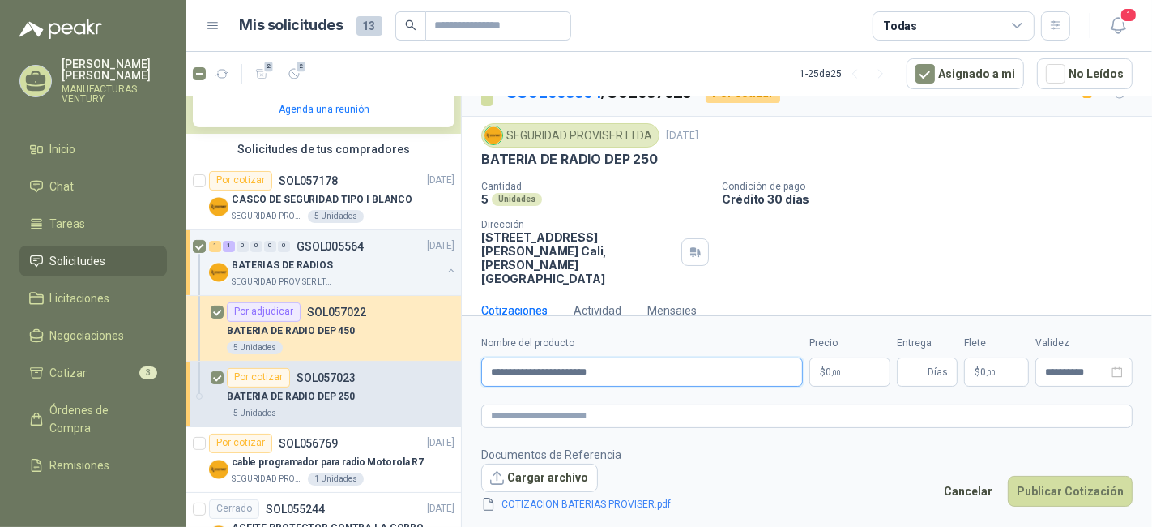
scroll to position [37, 0]
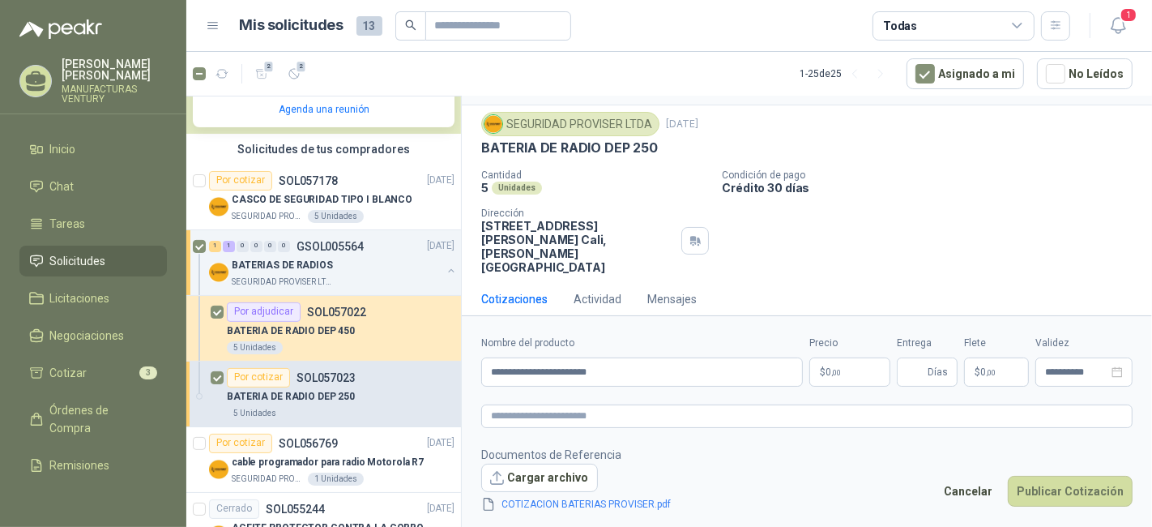
click at [864, 370] on p "$ 0 ,00" at bounding box center [849, 371] width 81 height 29
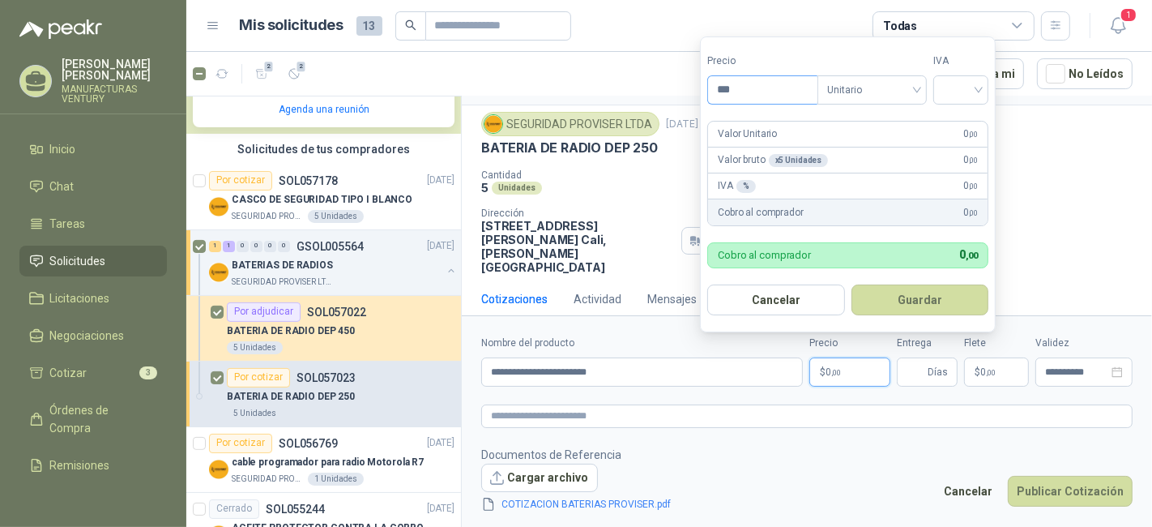
click at [773, 95] on input "***" at bounding box center [762, 90] width 109 height 28
click at [893, 93] on span "Unitario" at bounding box center [872, 90] width 90 height 24
type input "*********"
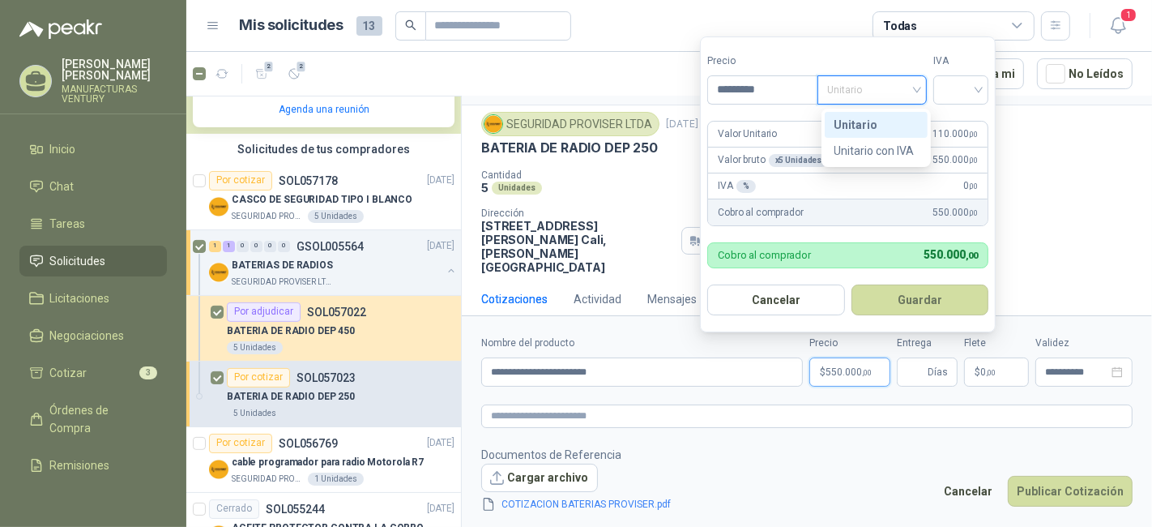
click at [868, 118] on div "Unitario" at bounding box center [875, 125] width 83 height 18
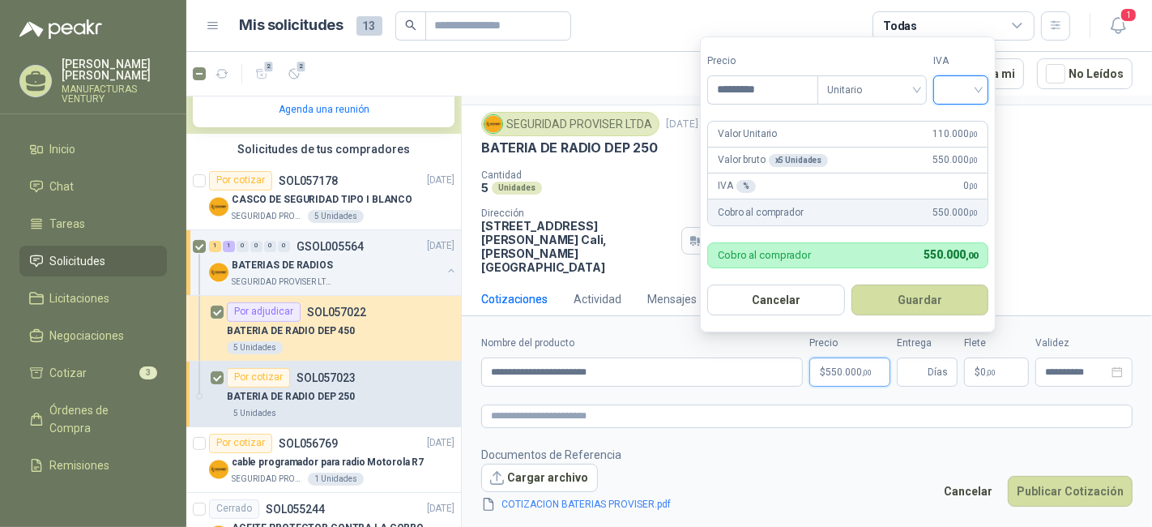
click at [965, 84] on input "search" at bounding box center [961, 88] width 36 height 24
click at [963, 123] on div "19%" at bounding box center [965, 125] width 30 height 18
click at [897, 303] on button "Guardar" at bounding box center [922, 299] width 139 height 31
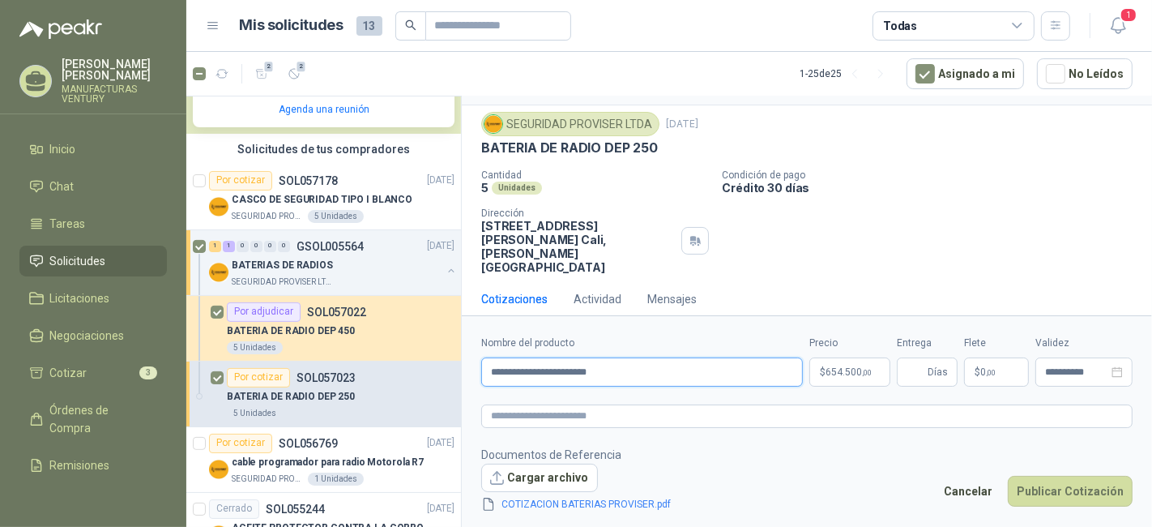
drag, startPoint x: 633, startPoint y: 369, endPoint x: 488, endPoint y: 369, distance: 145.0
click at [488, 369] on input "**********" at bounding box center [642, 371] width 322 height 29
click at [539, 424] on textarea at bounding box center [806, 415] width 651 height 23
paste textarea "**********"
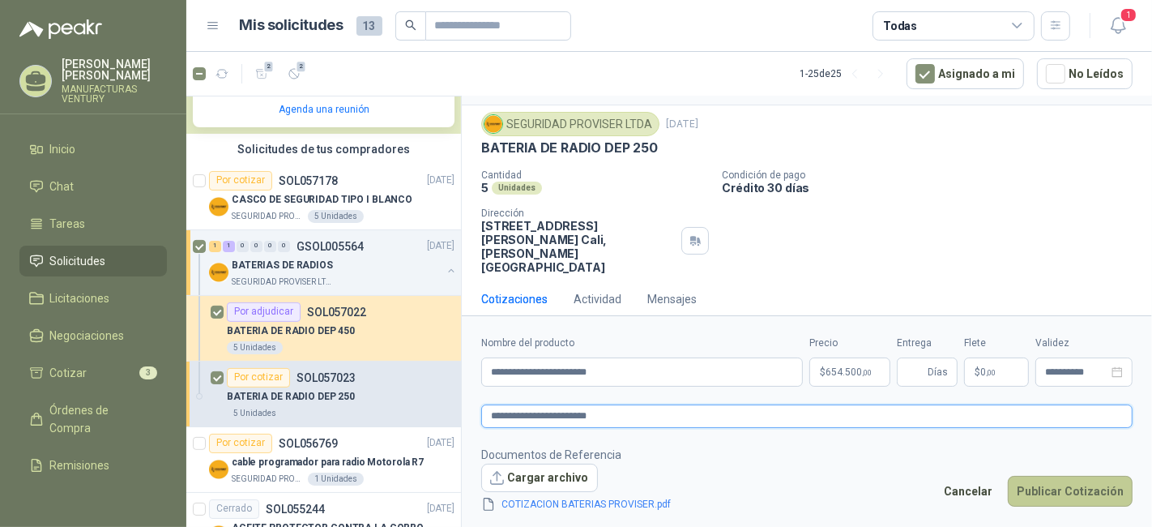
type textarea "**********"
click at [1078, 483] on button "Publicar Cotización" at bounding box center [1070, 490] width 125 height 31
type input "*"
click at [1051, 492] on button "Publicar Cotización" at bounding box center [1070, 490] width 125 height 31
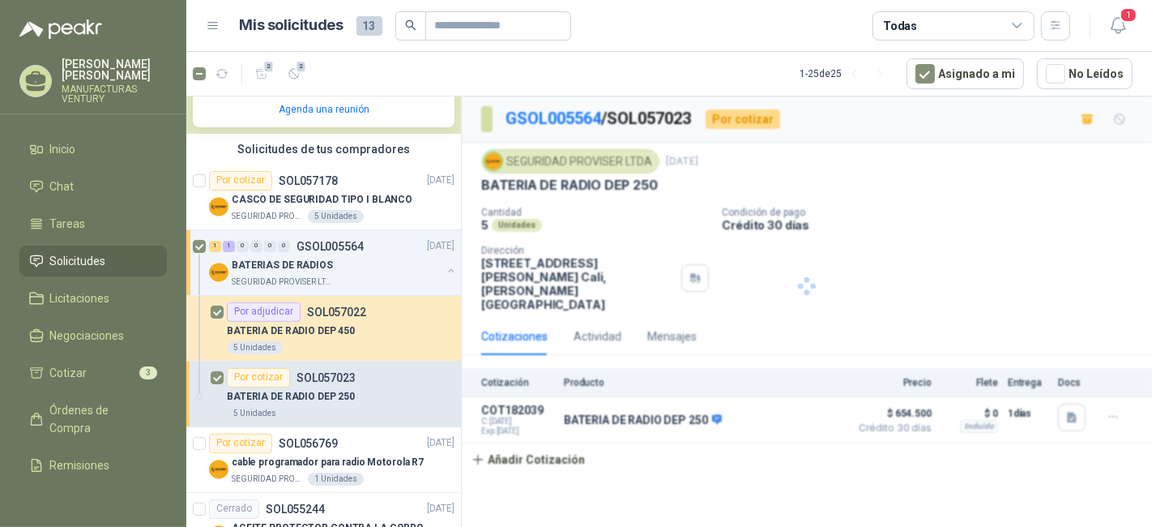
scroll to position [0, 0]
click at [278, 262] on p "BATERIAS DE RADIOS" at bounding box center [282, 265] width 101 height 15
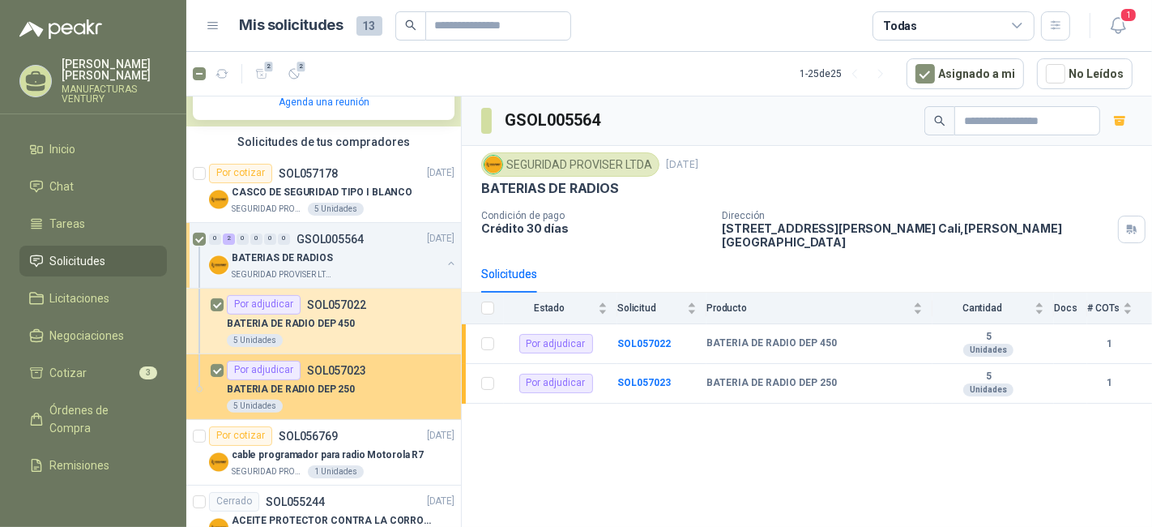
scroll to position [339, 0]
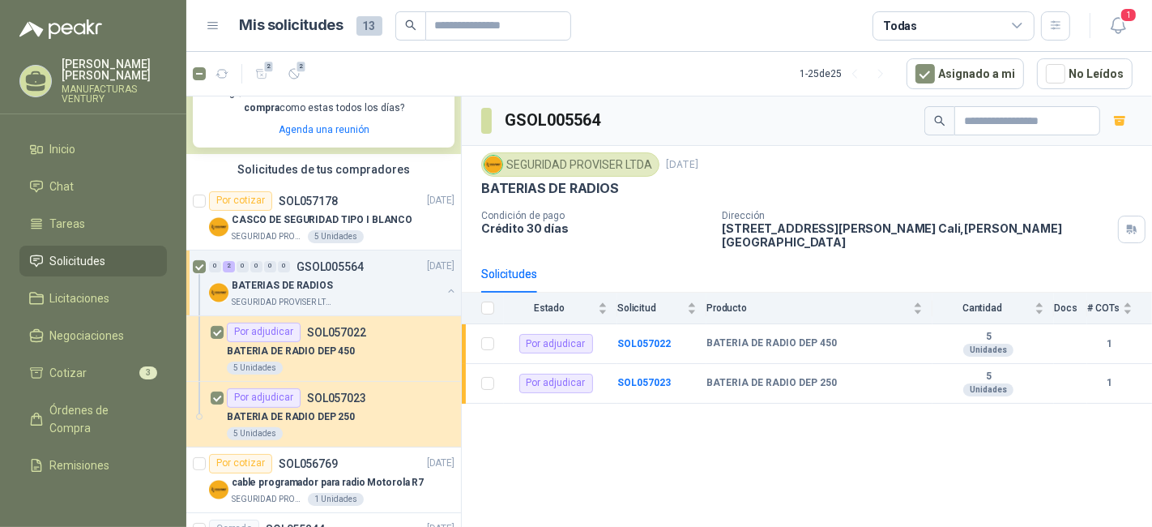
click at [201, 258] on div at bounding box center [201, 283] width 16 height 52
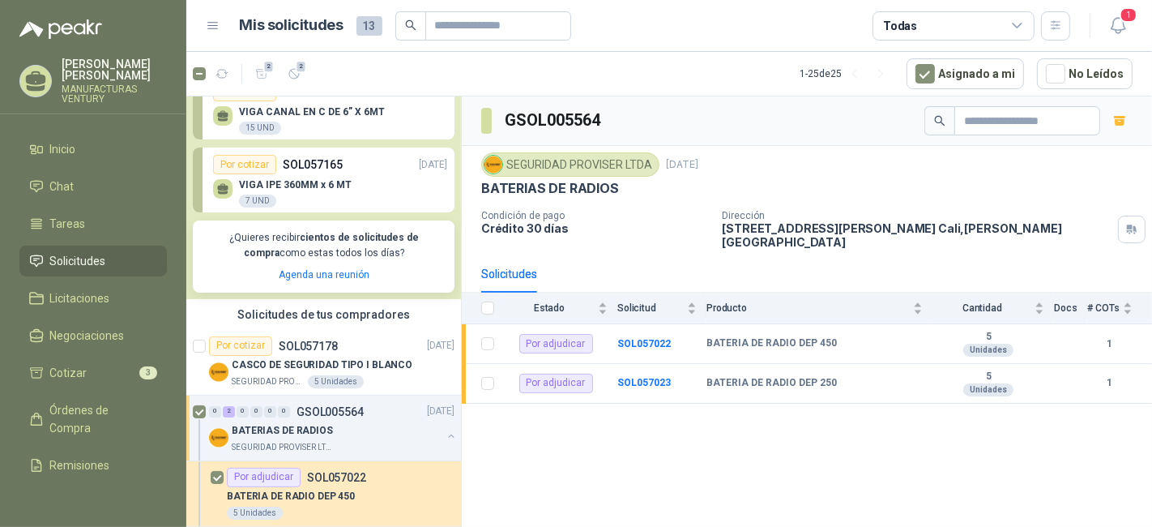
scroll to position [0, 0]
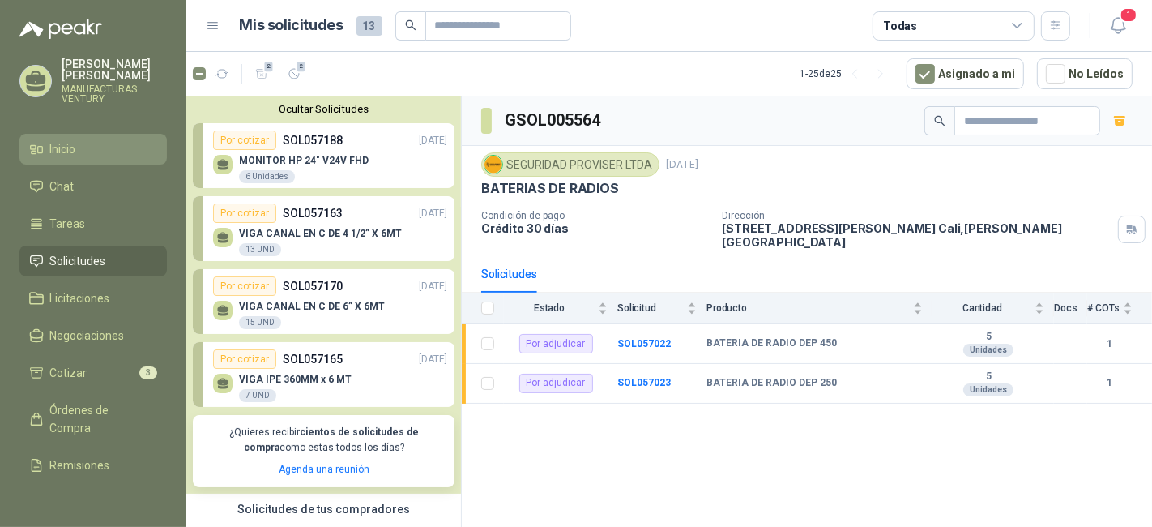
click at [70, 151] on span "Inicio" at bounding box center [63, 149] width 26 height 18
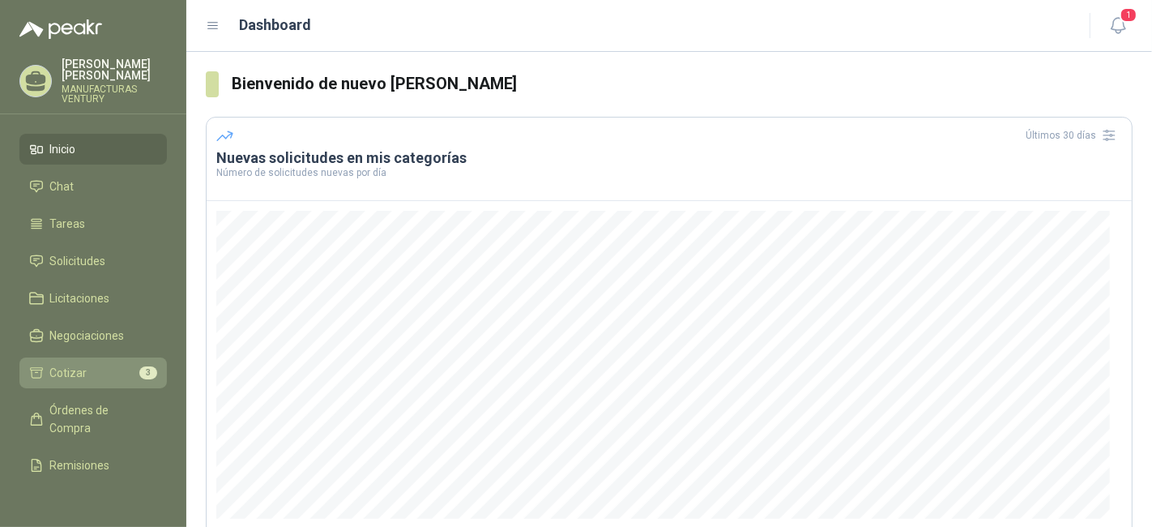
click at [80, 371] on span "Cotizar" at bounding box center [68, 373] width 37 height 18
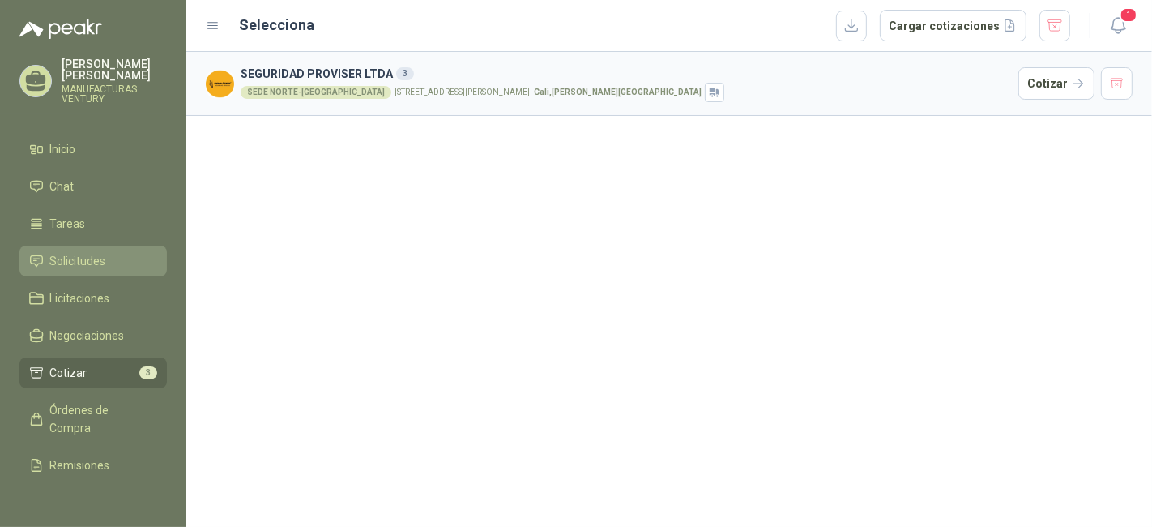
click at [104, 258] on span "Solicitudes" at bounding box center [78, 261] width 56 height 18
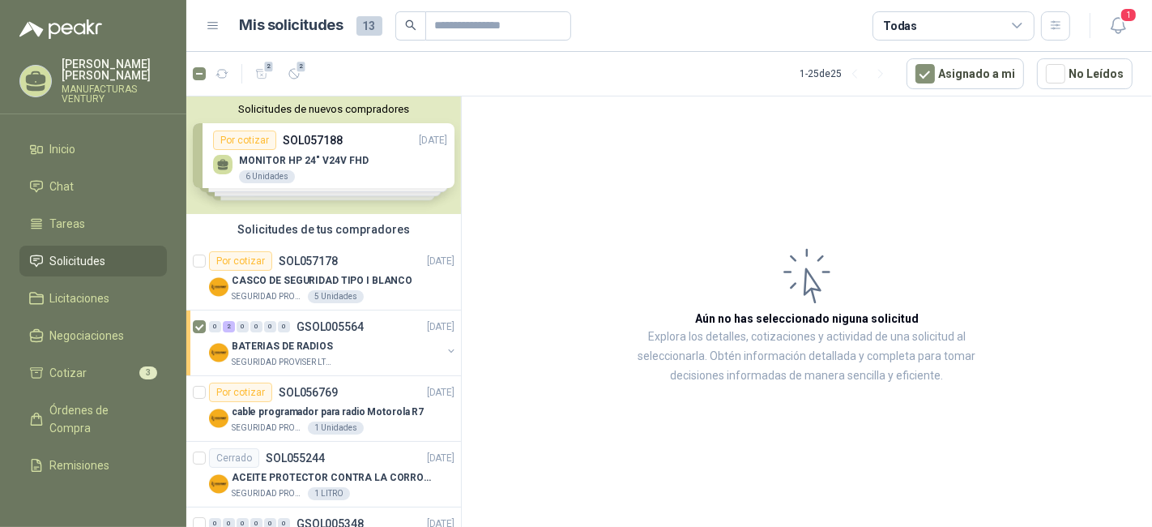
click at [301, 143] on div "Solicitudes de nuevos compradores Por cotizar SOL057188 [DATE] MONITOR HP 24" V…" at bounding box center [323, 154] width 275 height 117
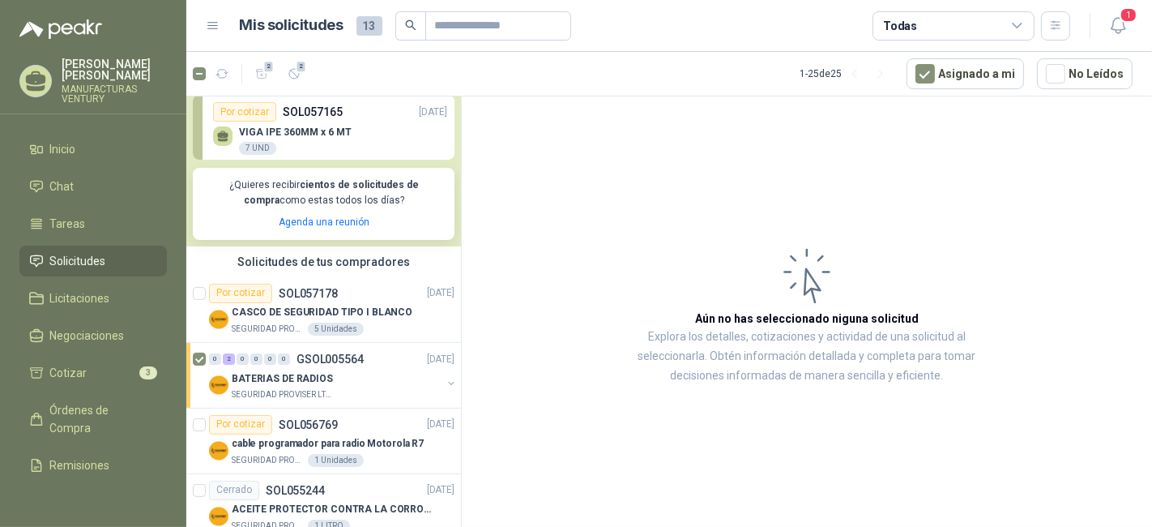
scroll to position [270, 0]
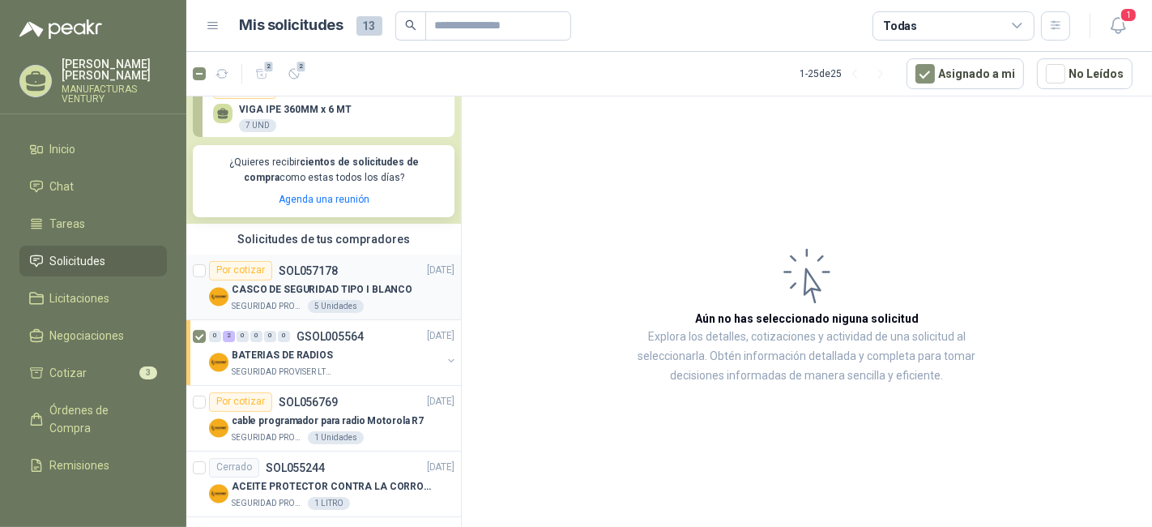
click at [349, 290] on p "CASCO DE SEGURIDAD TIPO I BLANCO" at bounding box center [322, 289] width 181 height 15
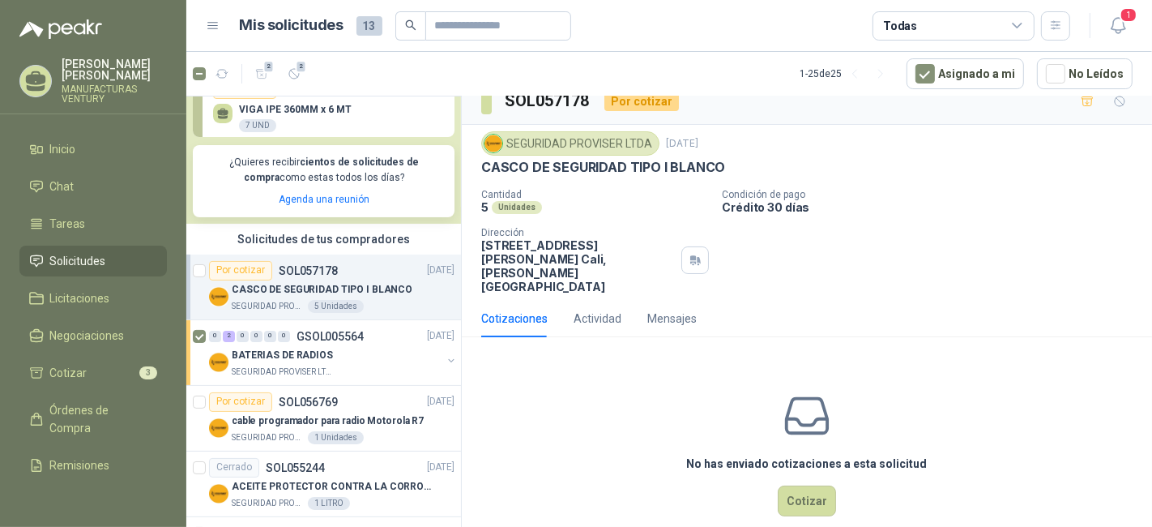
scroll to position [28, 0]
